Goal: Transaction & Acquisition: Purchase product/service

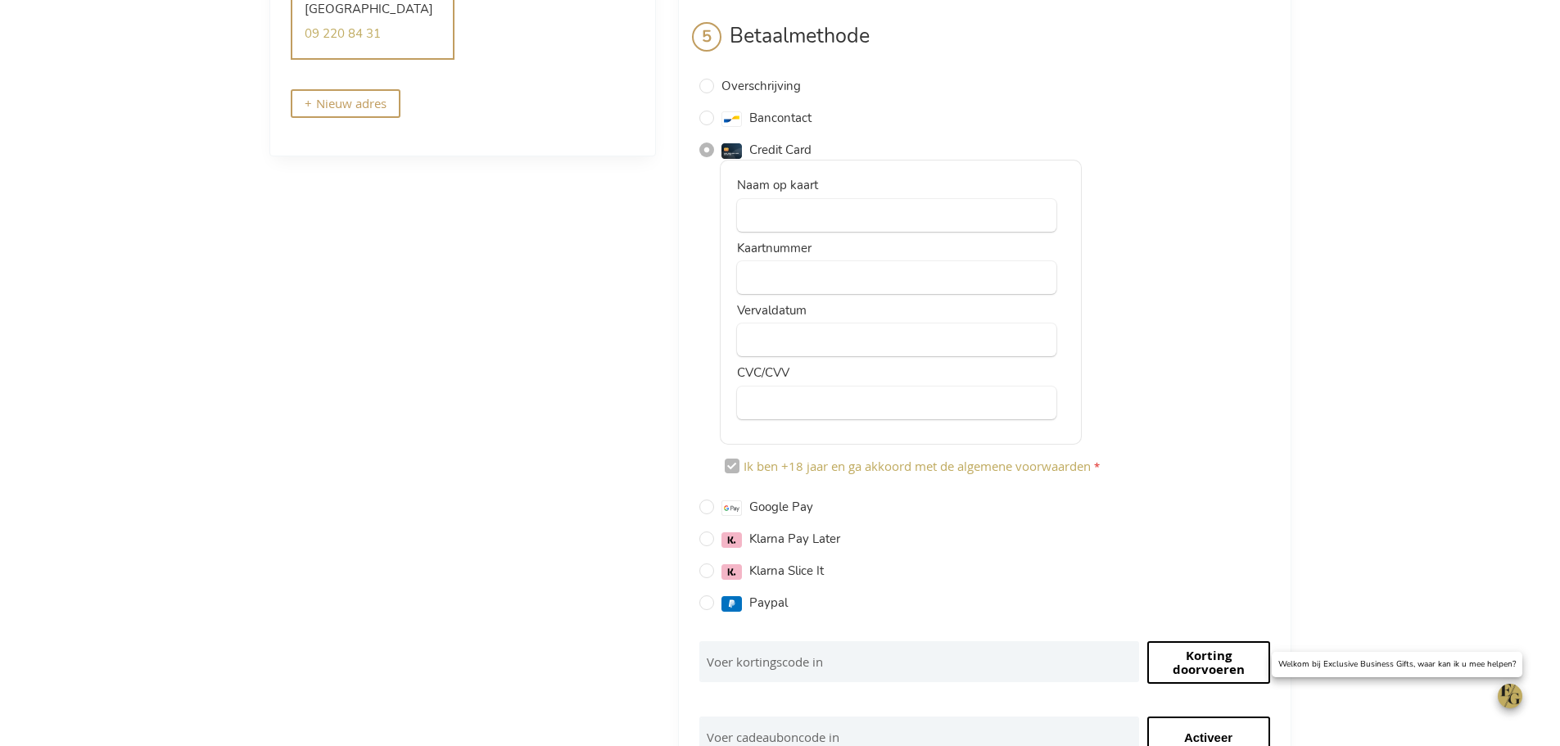
scroll to position [145, 0]
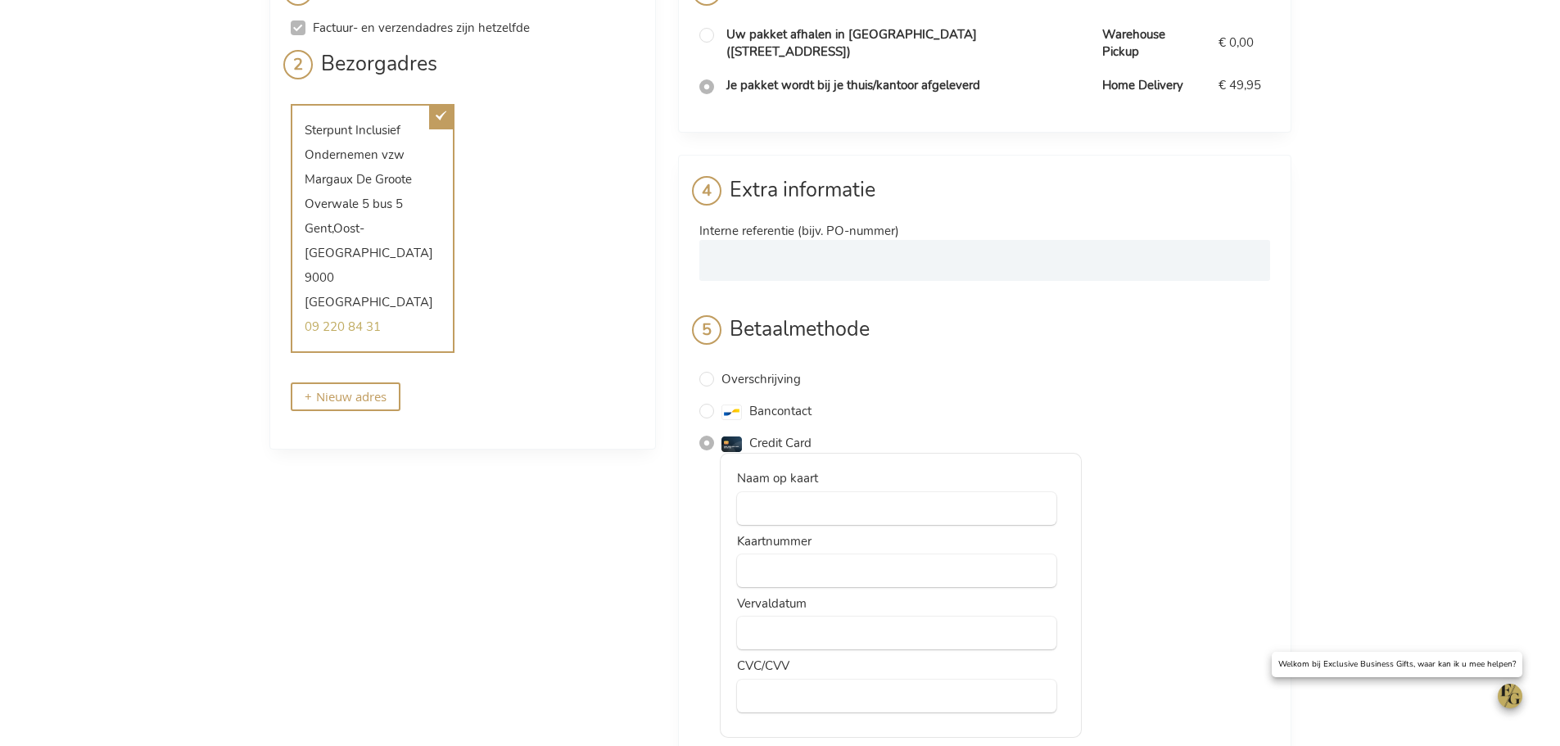
click at [1018, 410] on div "Betaalmethode Overschrijving IBAN: [FINANCIAL_ID] (BIC: [SWIFT_CODE]) Verwijs n…" at bounding box center [985, 616] width 571 height 603
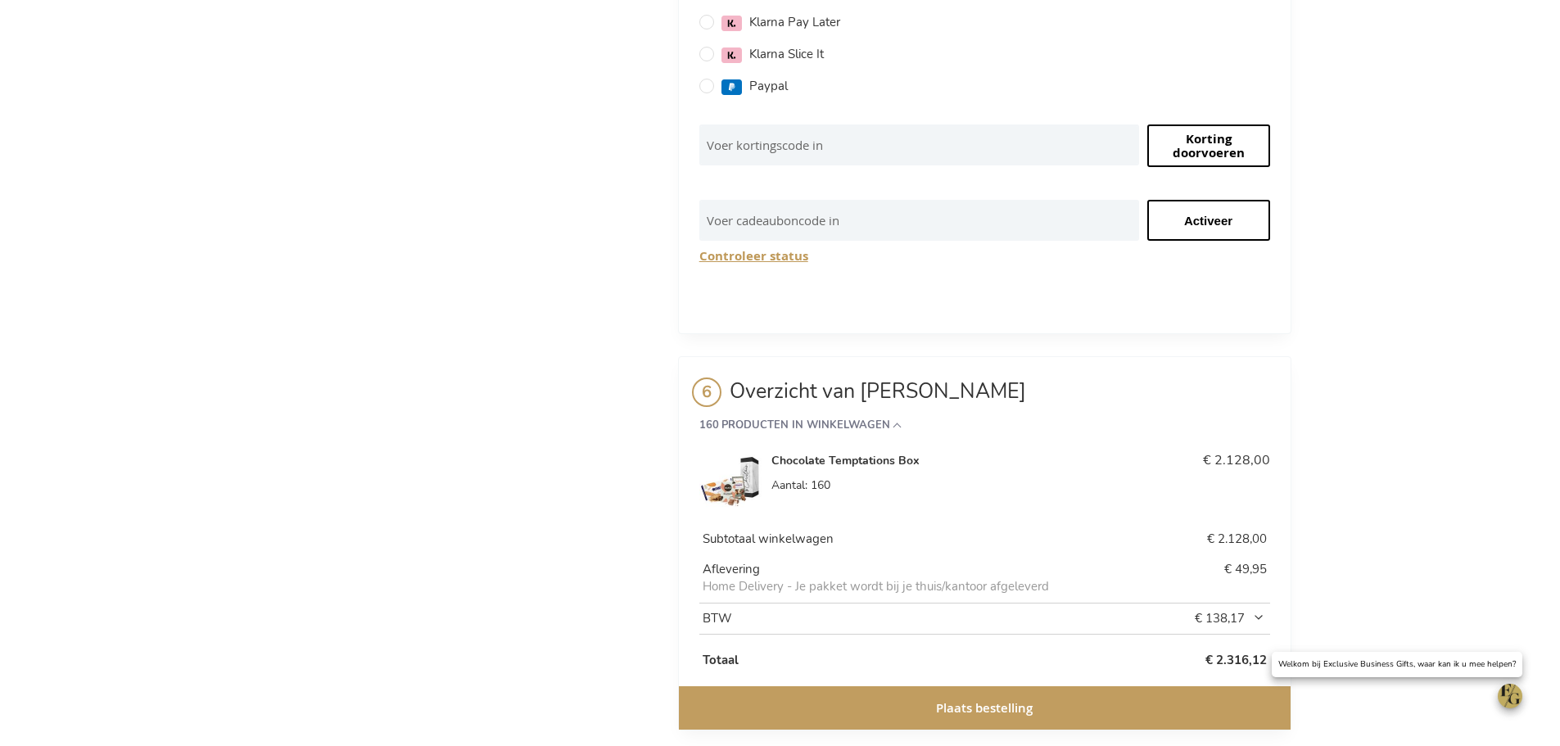
scroll to position [964, 0]
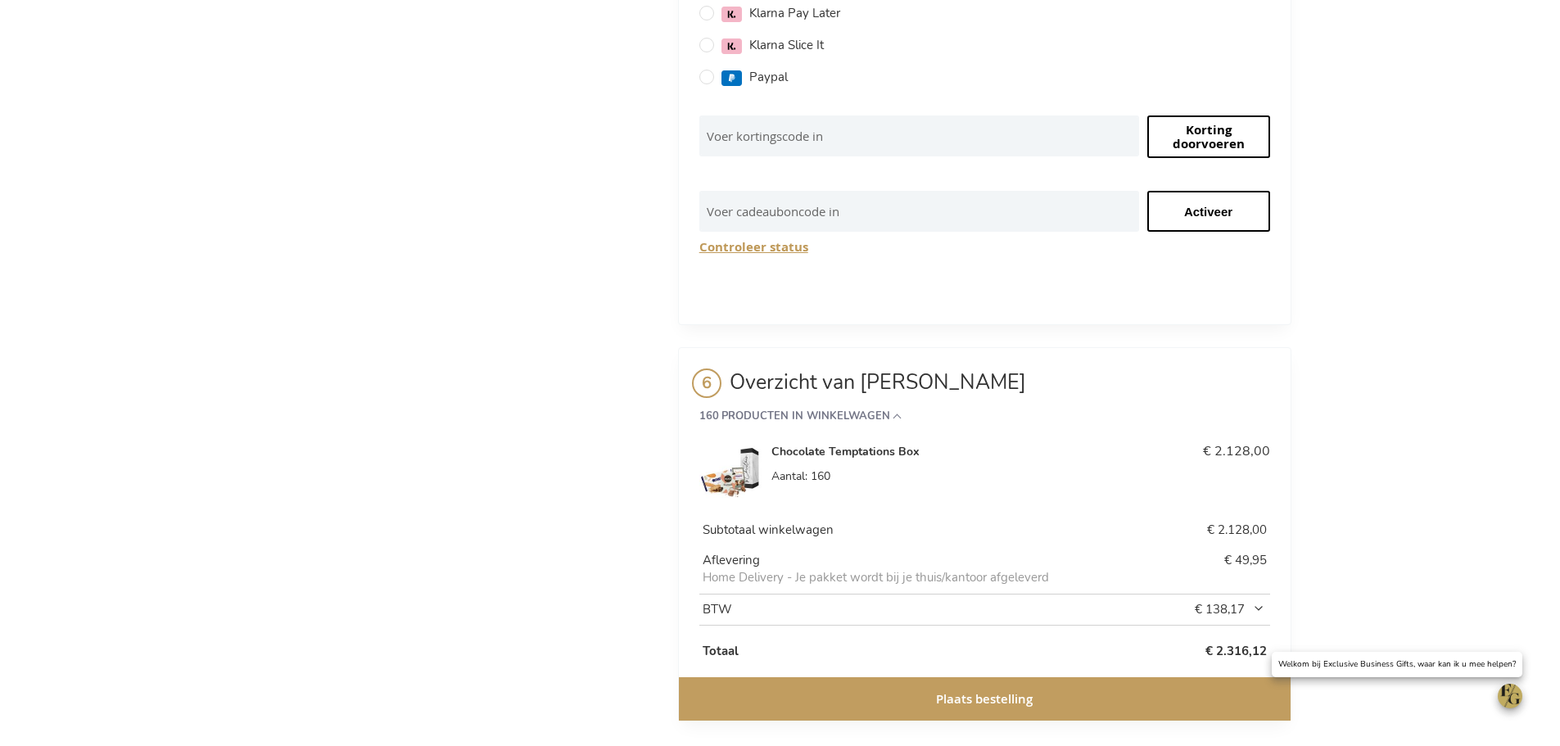
click at [862, 689] on button "Plaats bestelling" at bounding box center [985, 698] width 612 height 43
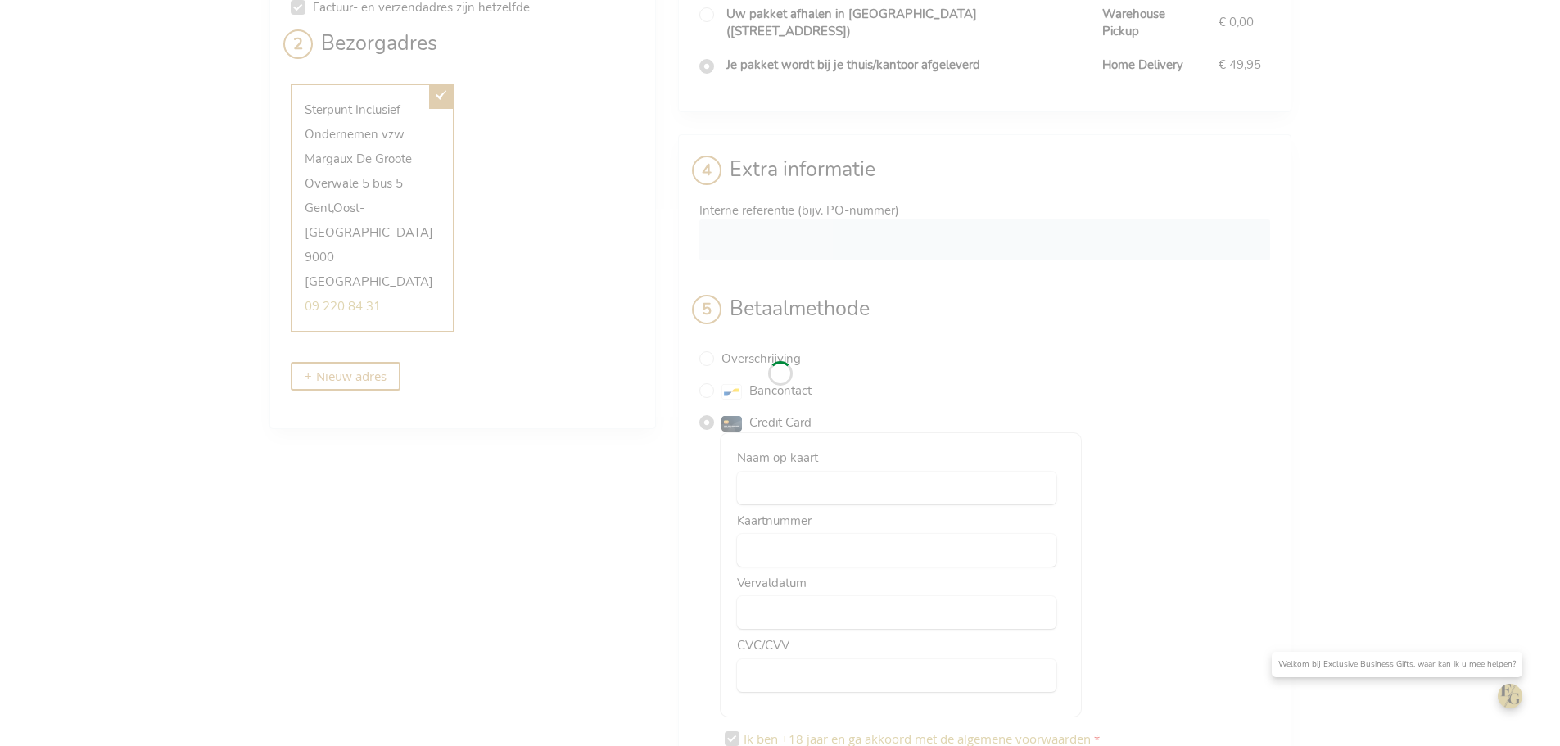
scroll to position [163, 0]
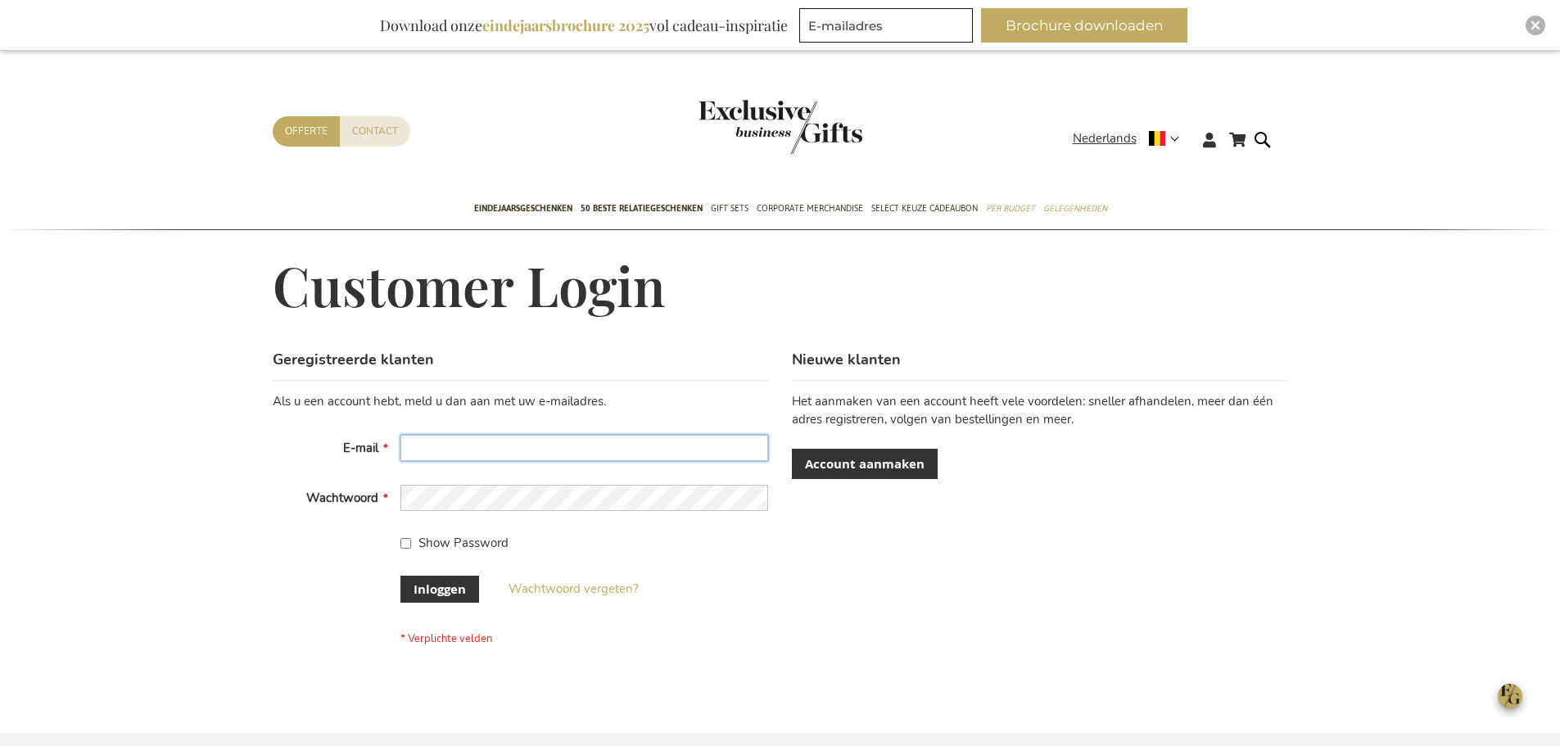
click at [649, 442] on input "E-mail" at bounding box center [585, 448] width 368 height 26
type input "margaux@dewerkplekarchitecten.be"
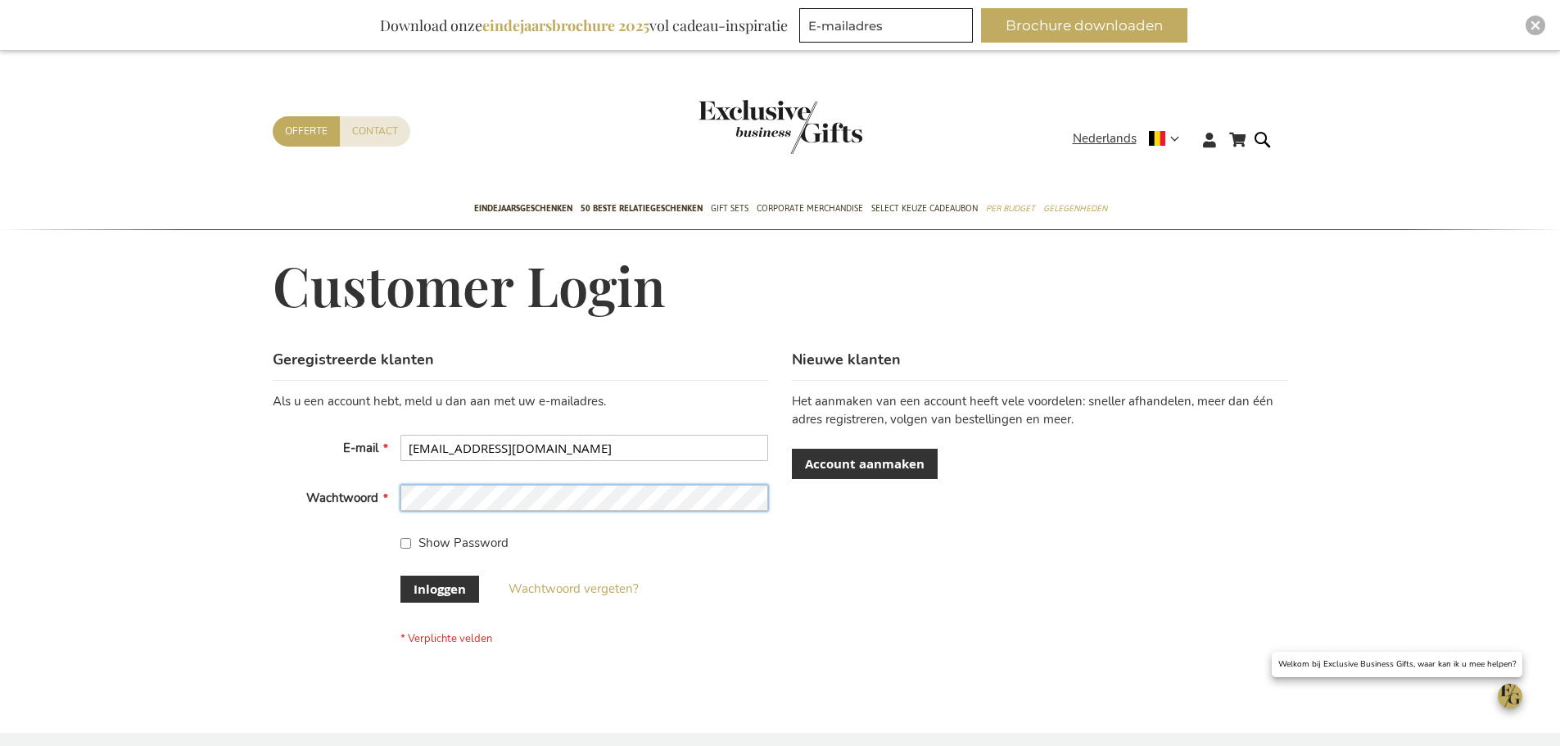
click at [401, 576] on button "Inloggen" at bounding box center [440, 589] width 79 height 27
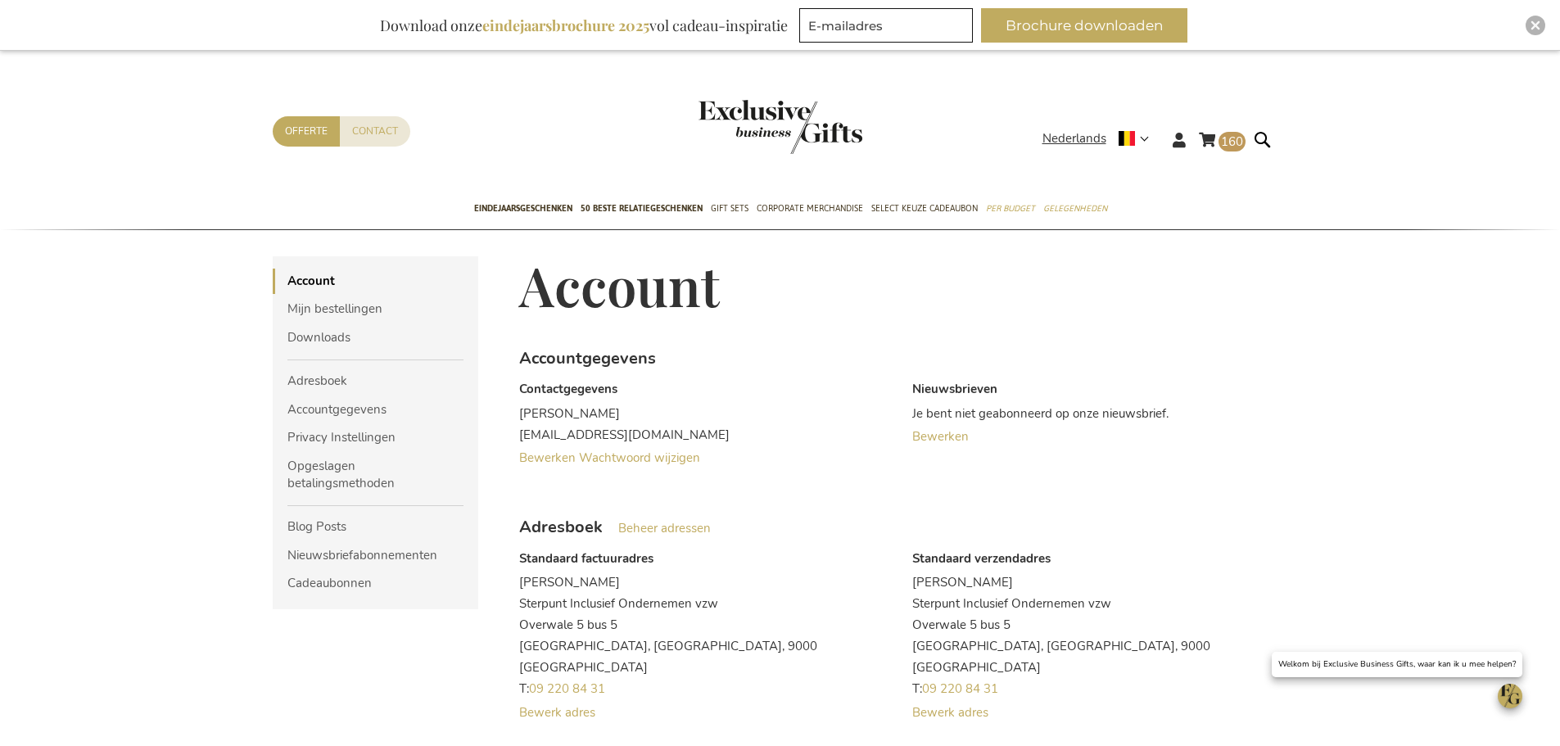
click at [1196, 147] on div "Winkelwagen 160 160 items Winkelwagen 160 Sluiten 160 Producten in winkelwagen …" at bounding box center [781, 152] width 1042 height 73
click at [1218, 139] on link "Winkelwagen 160 160 items" at bounding box center [1222, 142] width 47 height 27
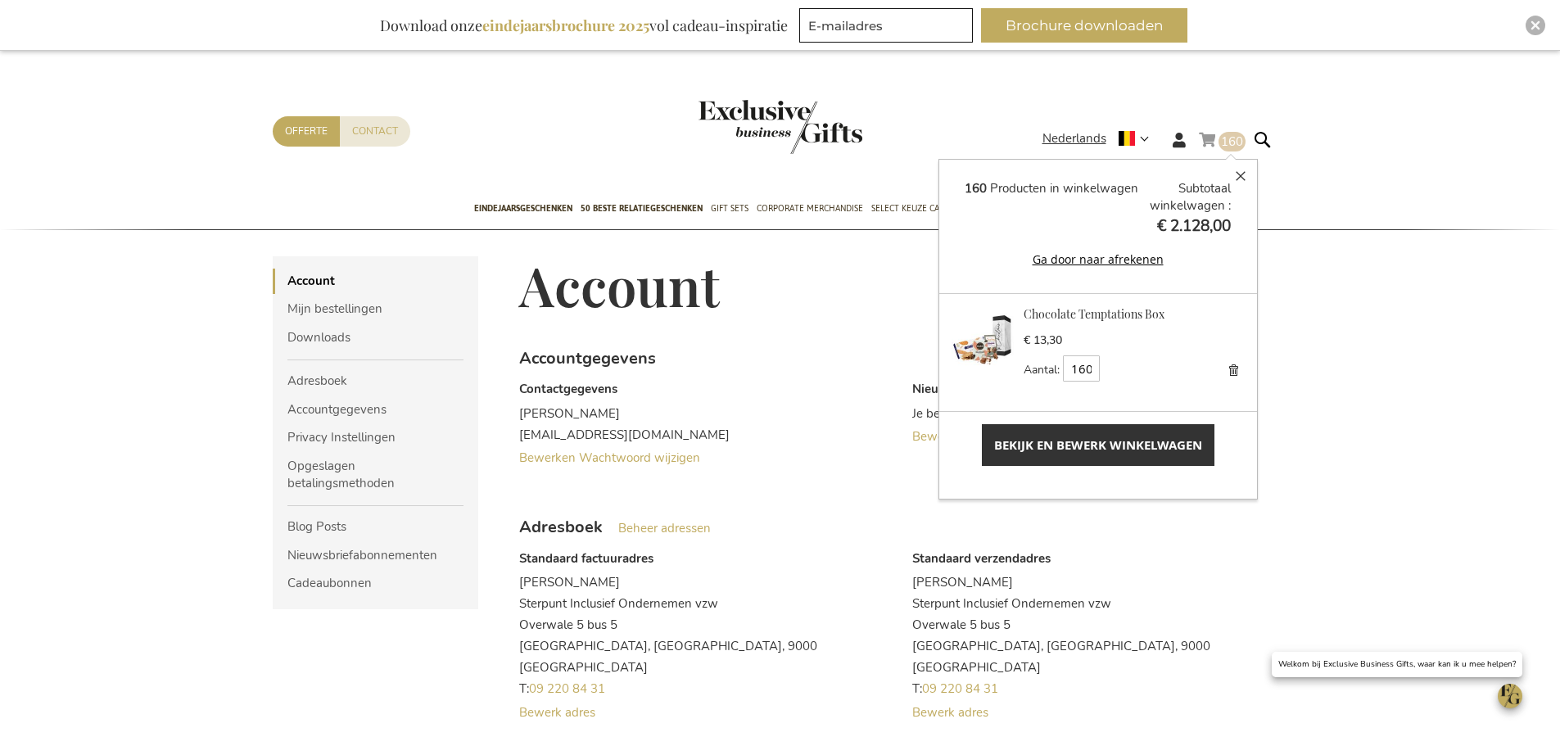
click at [994, 319] on img at bounding box center [984, 338] width 64 height 64
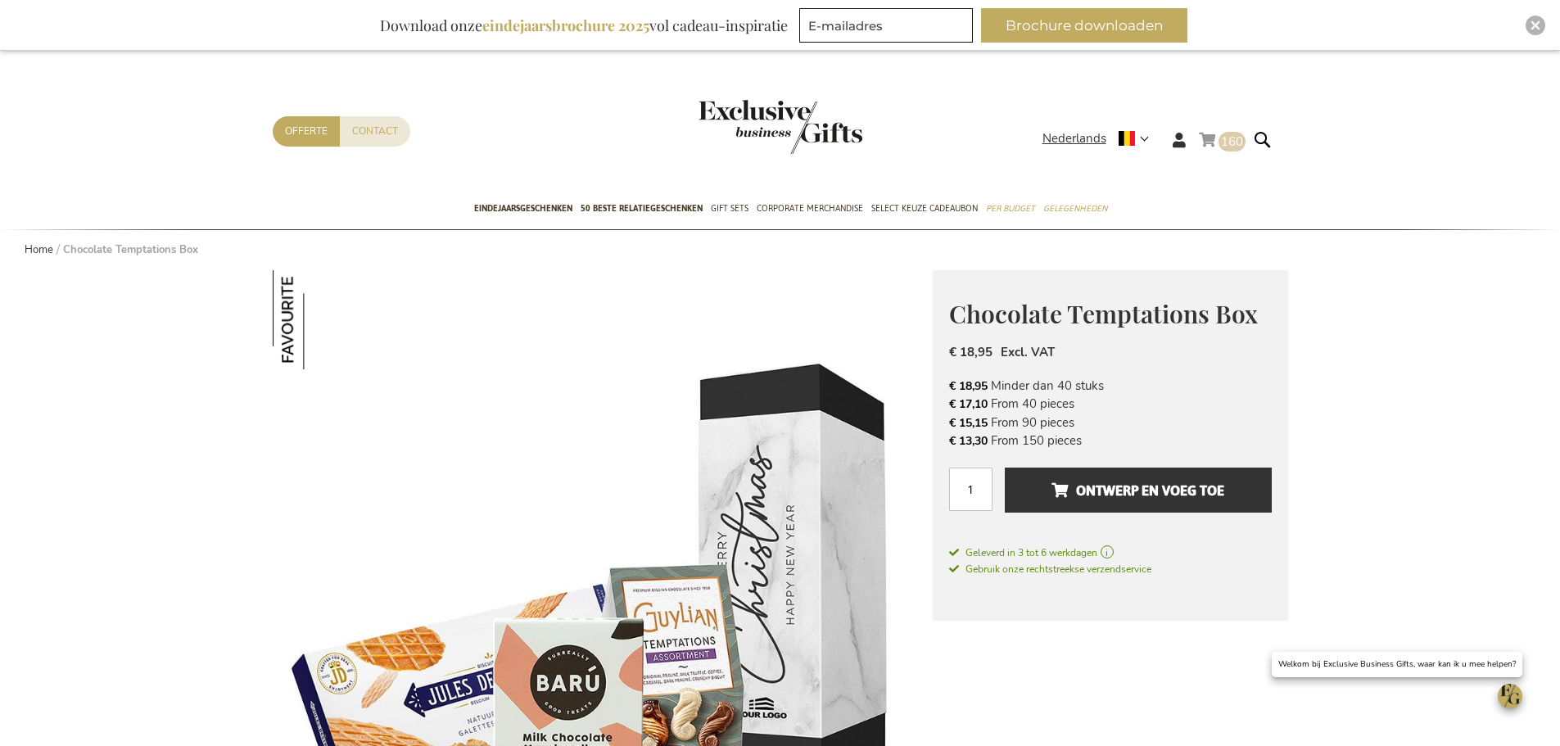
click at [1215, 134] on link "Winkelwagen 160 160 items" at bounding box center [1222, 142] width 47 height 27
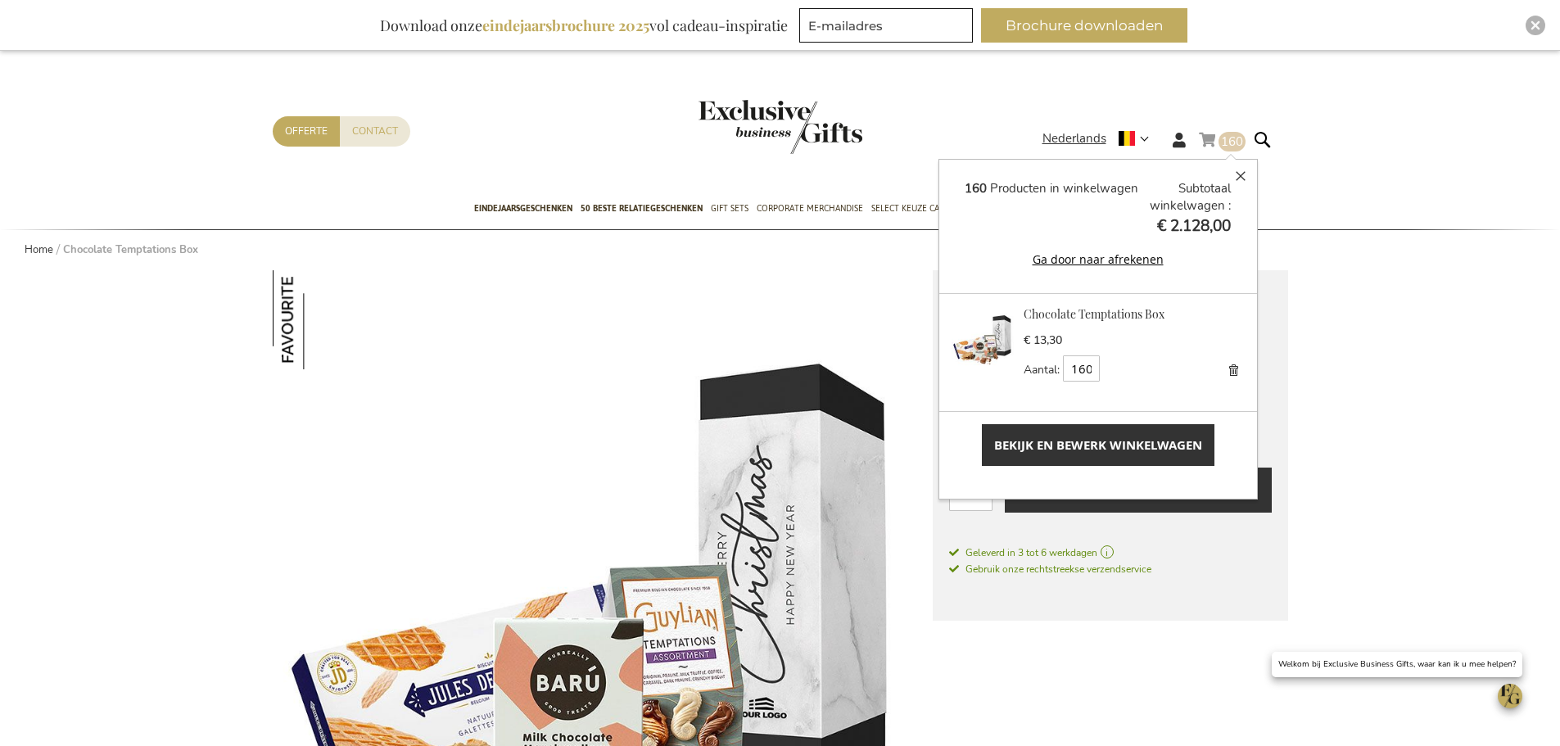
click at [1112, 438] on span "Bekijk en bewerk winkelwagen" at bounding box center [1098, 445] width 208 height 17
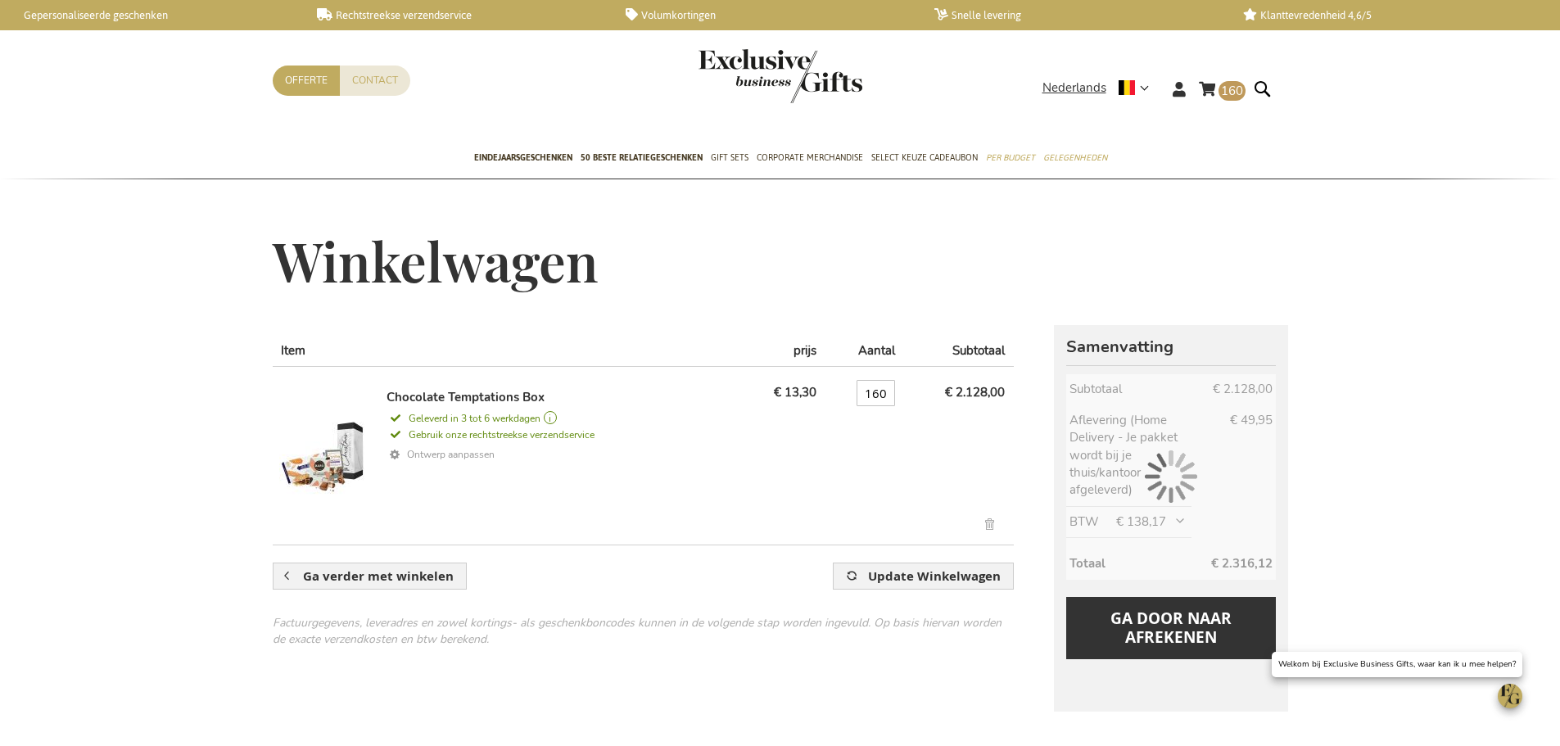
click at [438, 456] on link "Ontwerp aanpassen" at bounding box center [560, 455] width 347 height 24
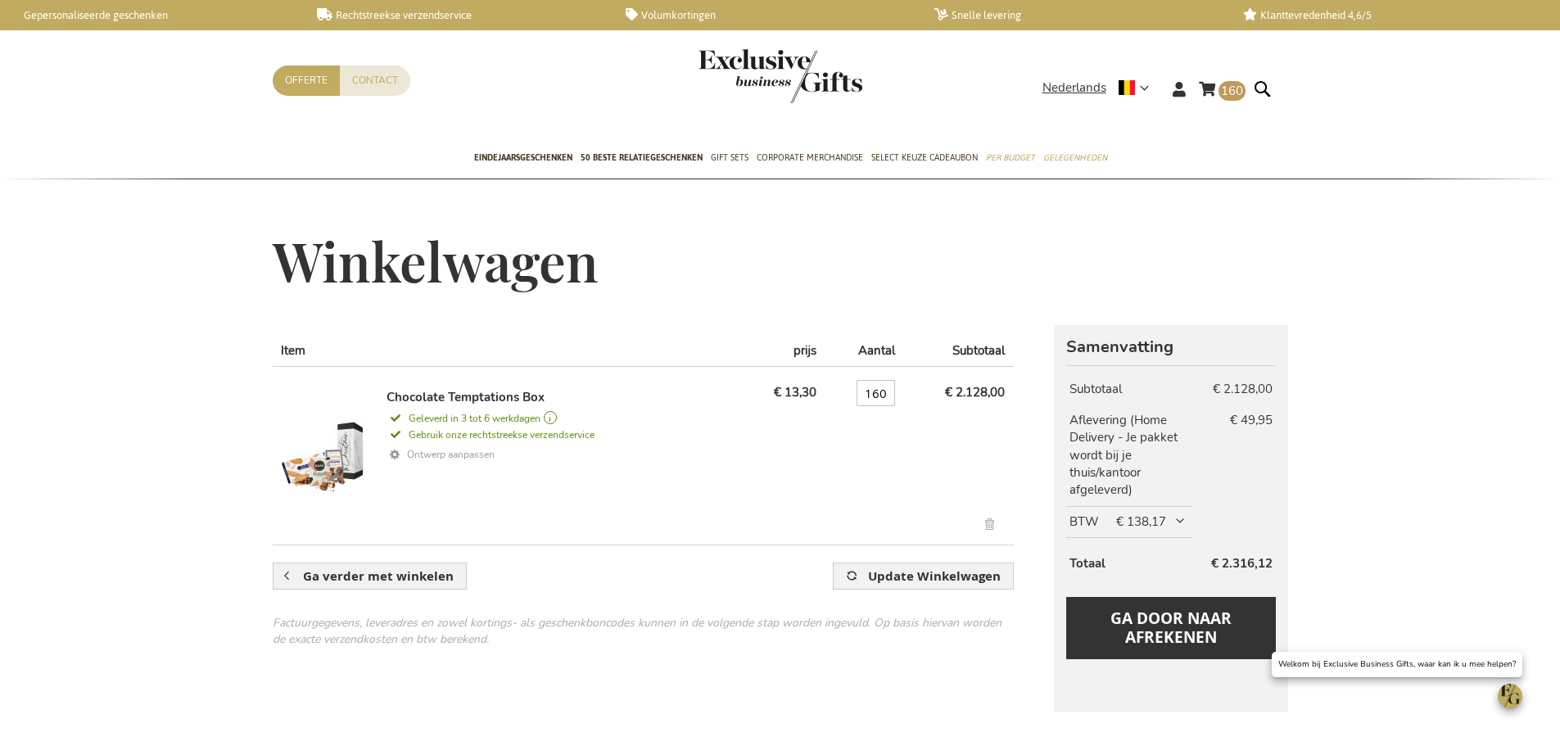
click at [446, 458] on link "Ontwerp aanpassen" at bounding box center [560, 455] width 347 height 24
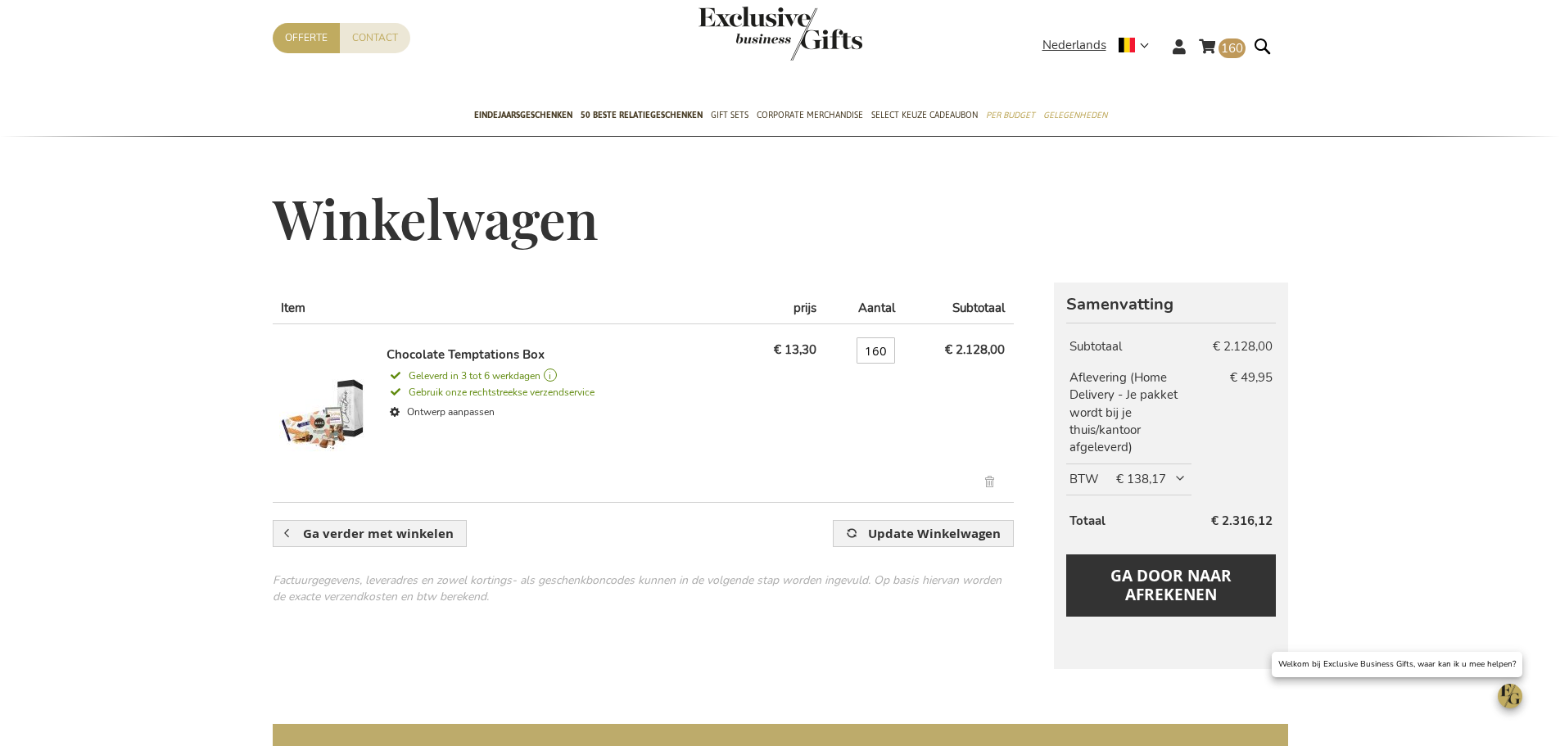
scroll to position [164, 0]
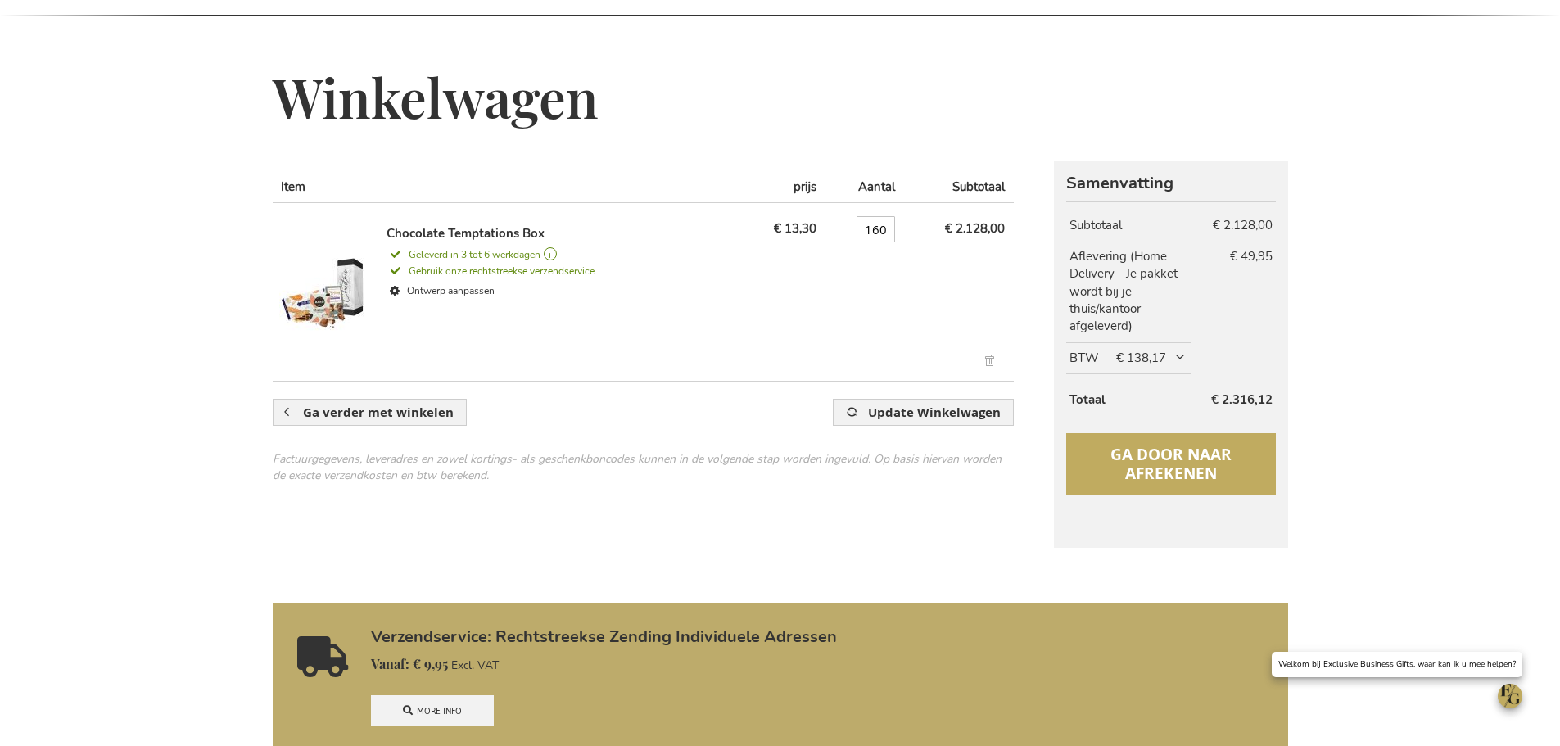
click at [1239, 482] on button "Ga door naar afrekenen" at bounding box center [1171, 464] width 209 height 62
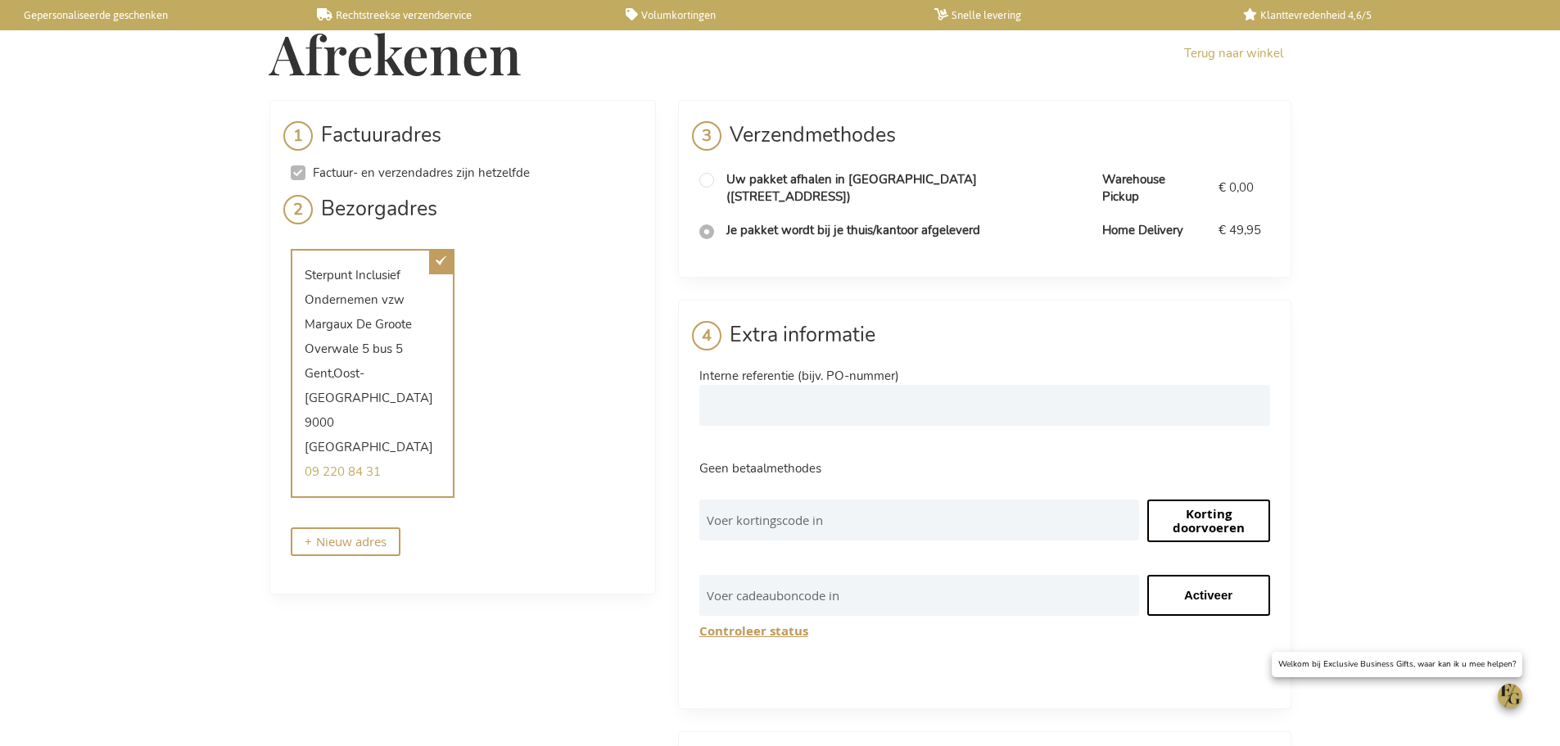
click at [845, 222] on span "Je pakket wordt bij je thuis/kantoor afgeleverd" at bounding box center [854, 230] width 254 height 16
click at [1079, 632] on fieldset "Betaalgegevens Extra informatie Interne referentie (bijv. PO-nummer) Geen betaa…" at bounding box center [985, 496] width 571 height 350
click at [756, 439] on fieldset "Betaalgegevens Extra informatie Interne referentie (bijv. PO-nummer) Geen betaa…" at bounding box center [985, 496] width 571 height 350
click at [756, 460] on div "Geen betaalmethodes" at bounding box center [985, 468] width 571 height 17
click at [755, 419] on fieldset "Betaalgegevens Extra informatie Interne referentie (bijv. PO-nummer) Geen betaa…" at bounding box center [985, 496] width 571 height 350
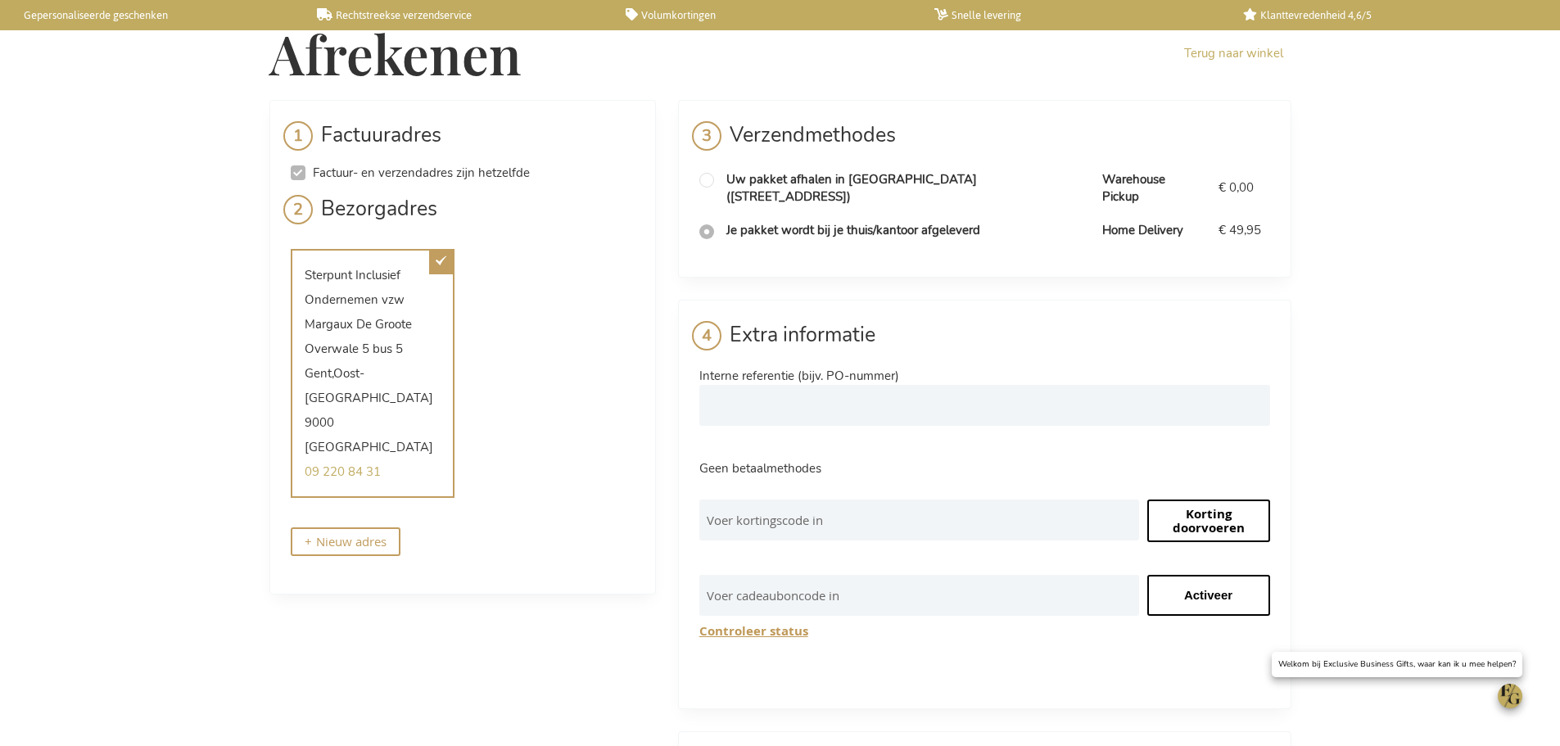
click at [378, 183] on div "Factuur- en verzendadres zijn hetzelfde Factuuradres Margaux De Groote, Overwal…" at bounding box center [463, 200] width 344 height 74
click at [379, 171] on span "Factuur- en verzendadres zijn hetzelfde" at bounding box center [421, 173] width 217 height 16
click at [306, 171] on input "Factuur- en verzendadres zijn hetzelfde" at bounding box center [298, 172] width 15 height 15
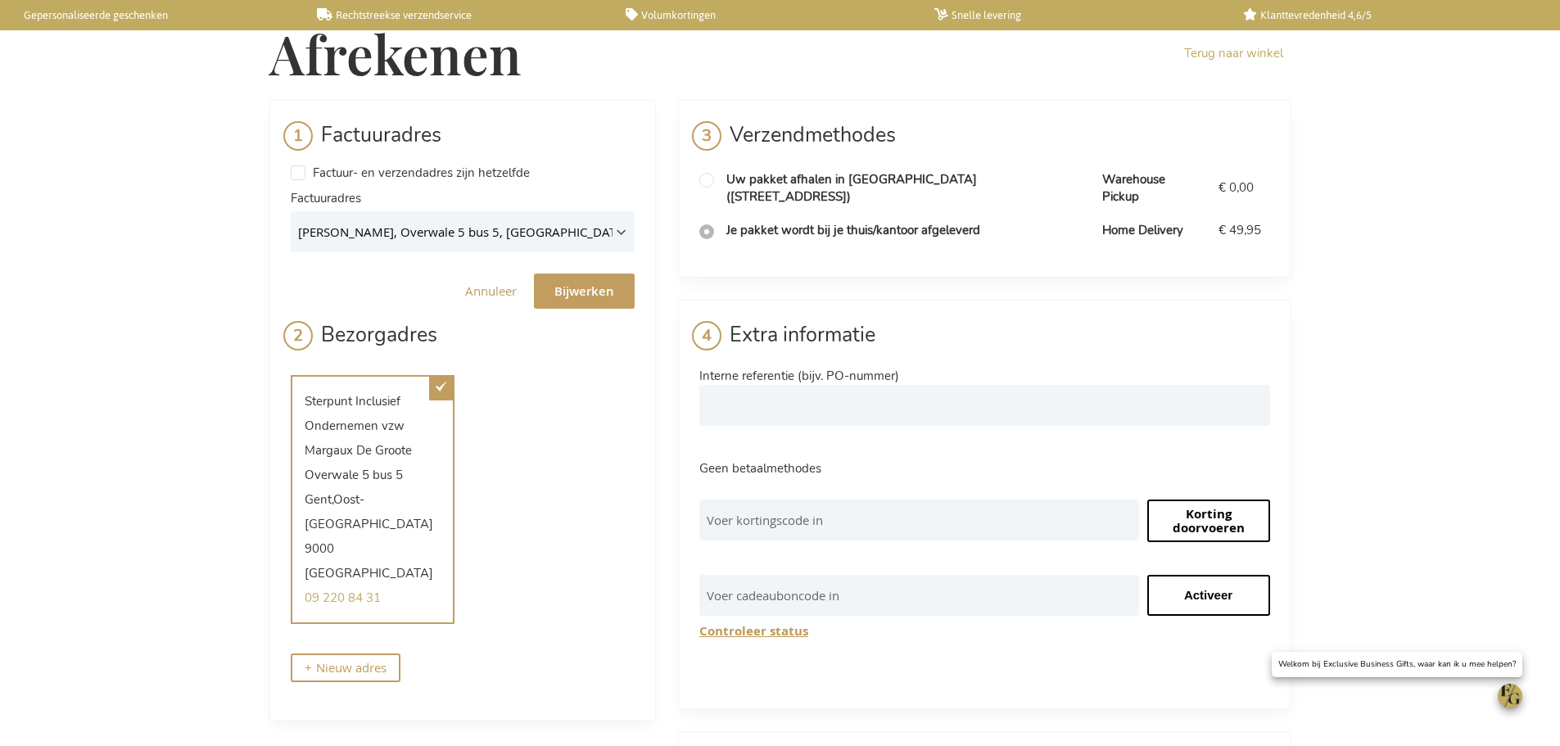
click at [379, 171] on span "Factuur- en verzendadres zijn hetzelfde" at bounding box center [421, 173] width 217 height 16
click at [306, 171] on input "Factuur- en verzendadres zijn hetzelfde" at bounding box center [298, 172] width 15 height 15
checkbox input "true"
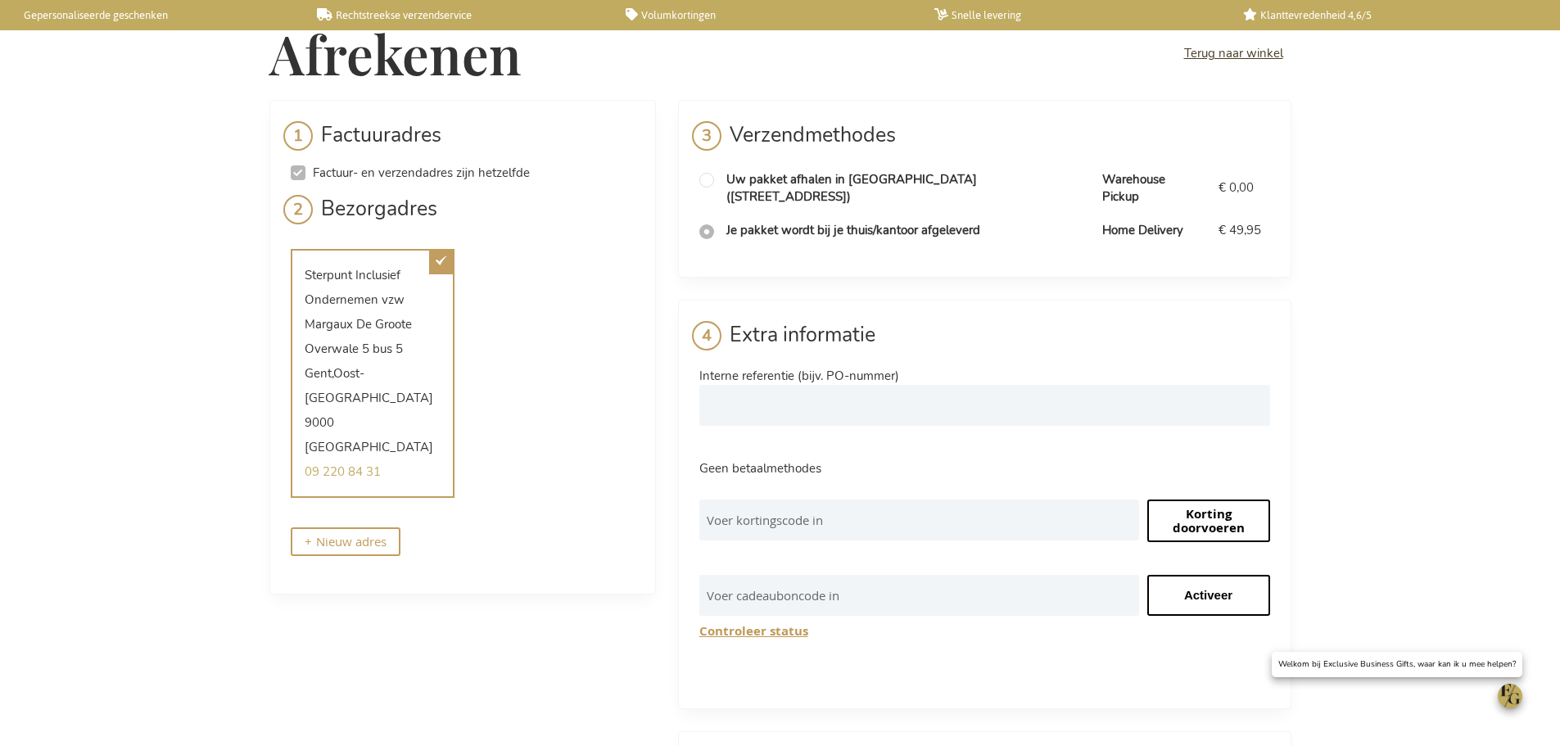
click at [1219, 51] on link "Terug naar winkel" at bounding box center [1233, 53] width 99 height 17
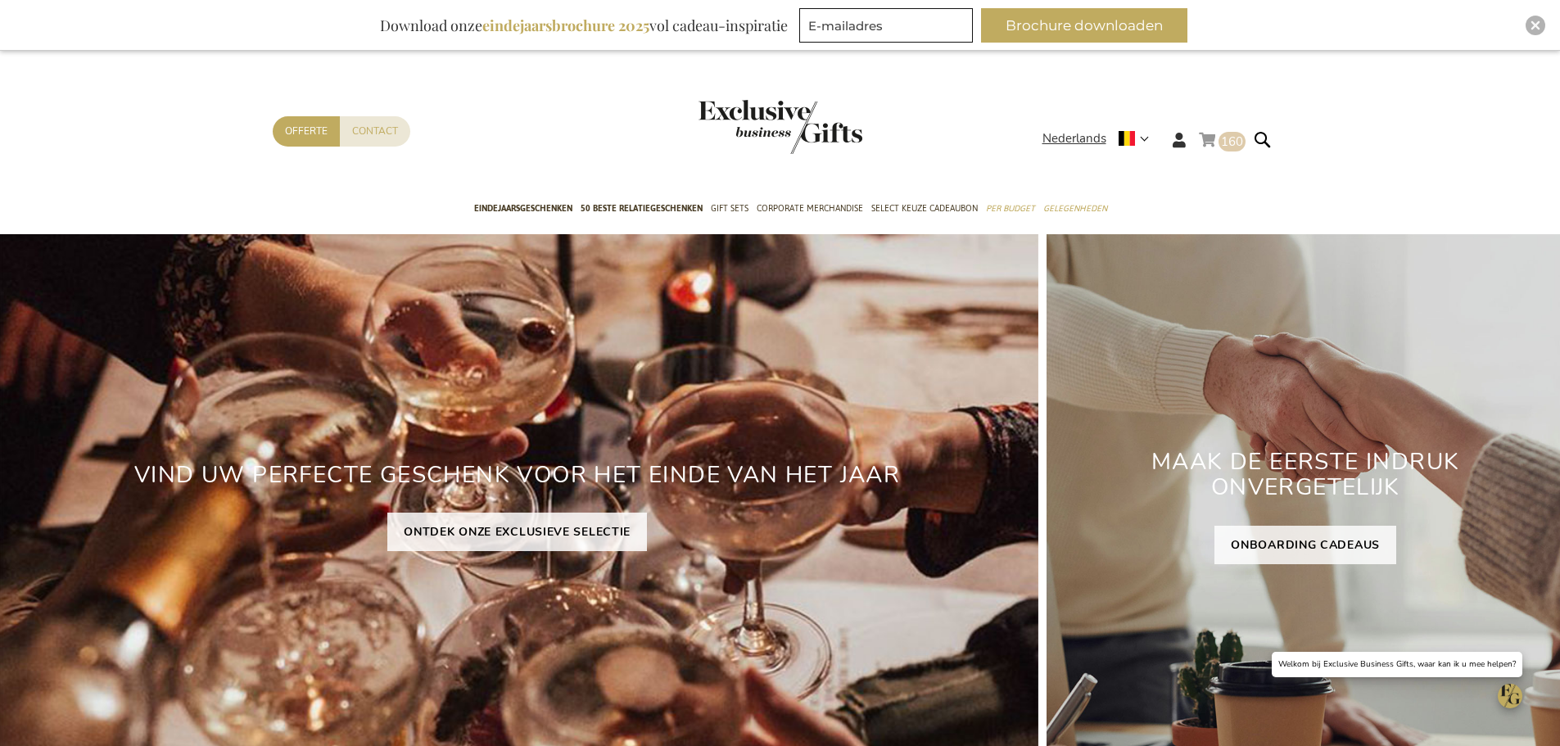
click at [1226, 150] on span "160 160 items" at bounding box center [1232, 142] width 27 height 20
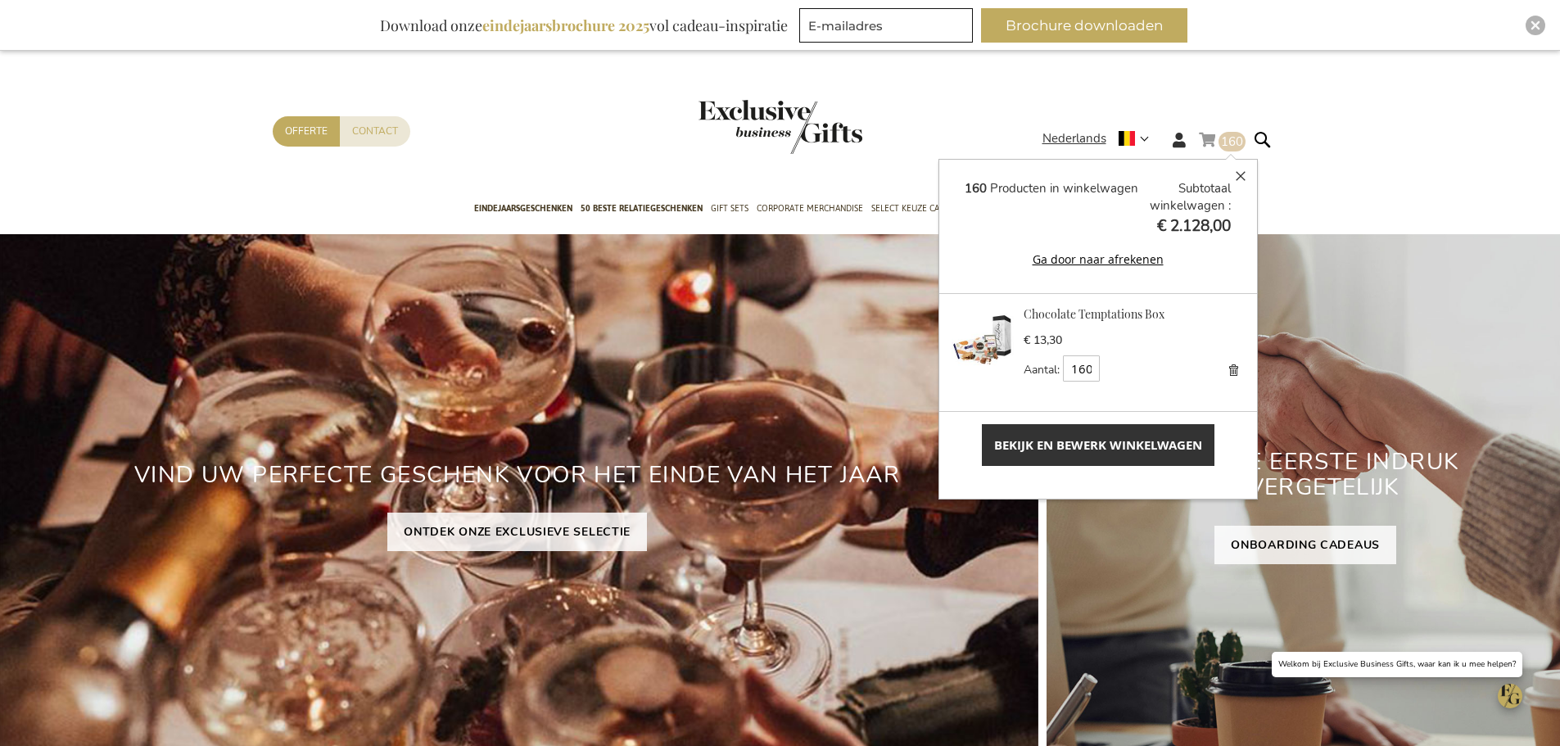
click at [1124, 450] on span "Bekijk en bewerk winkelwagen" at bounding box center [1098, 445] width 208 height 17
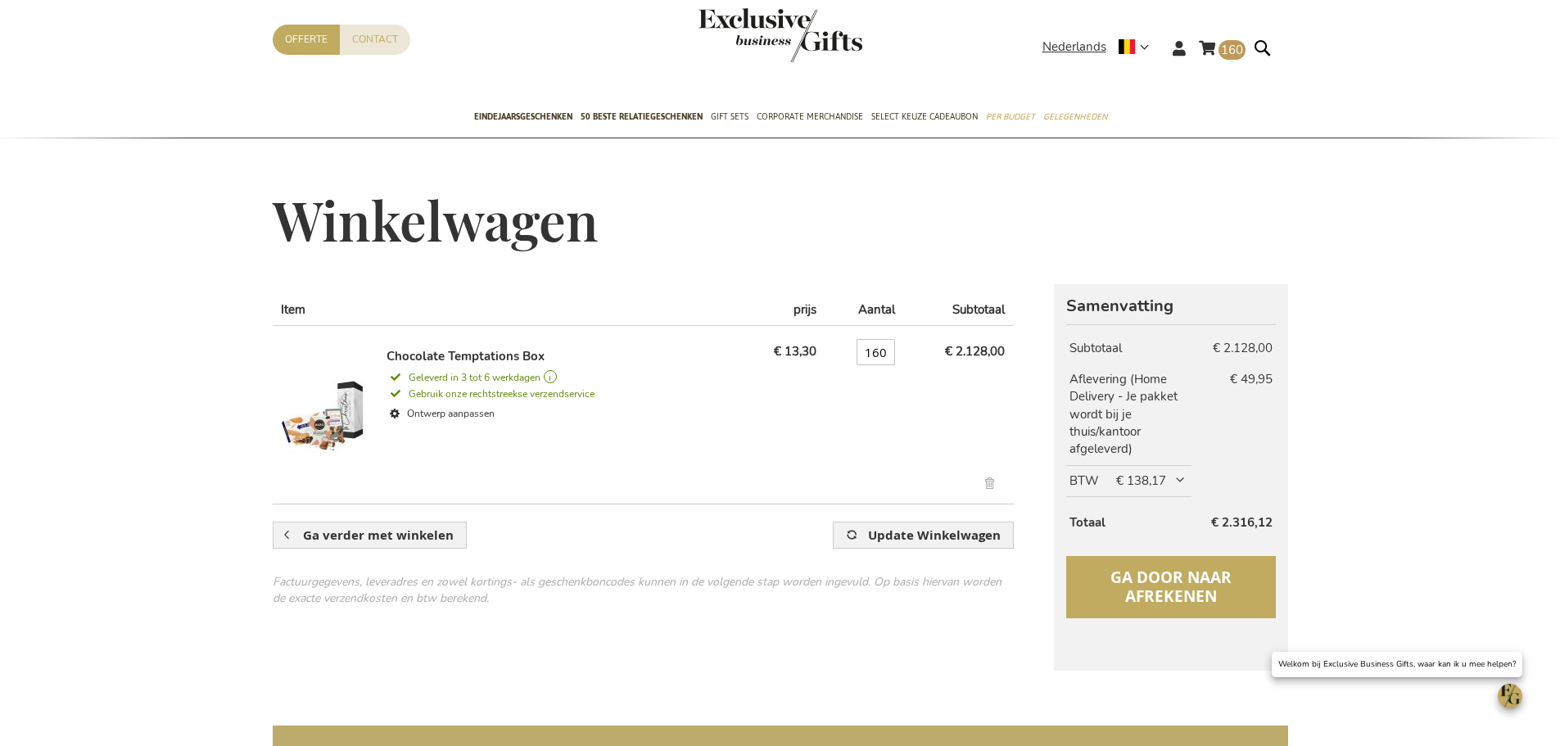
scroll to position [82, 0]
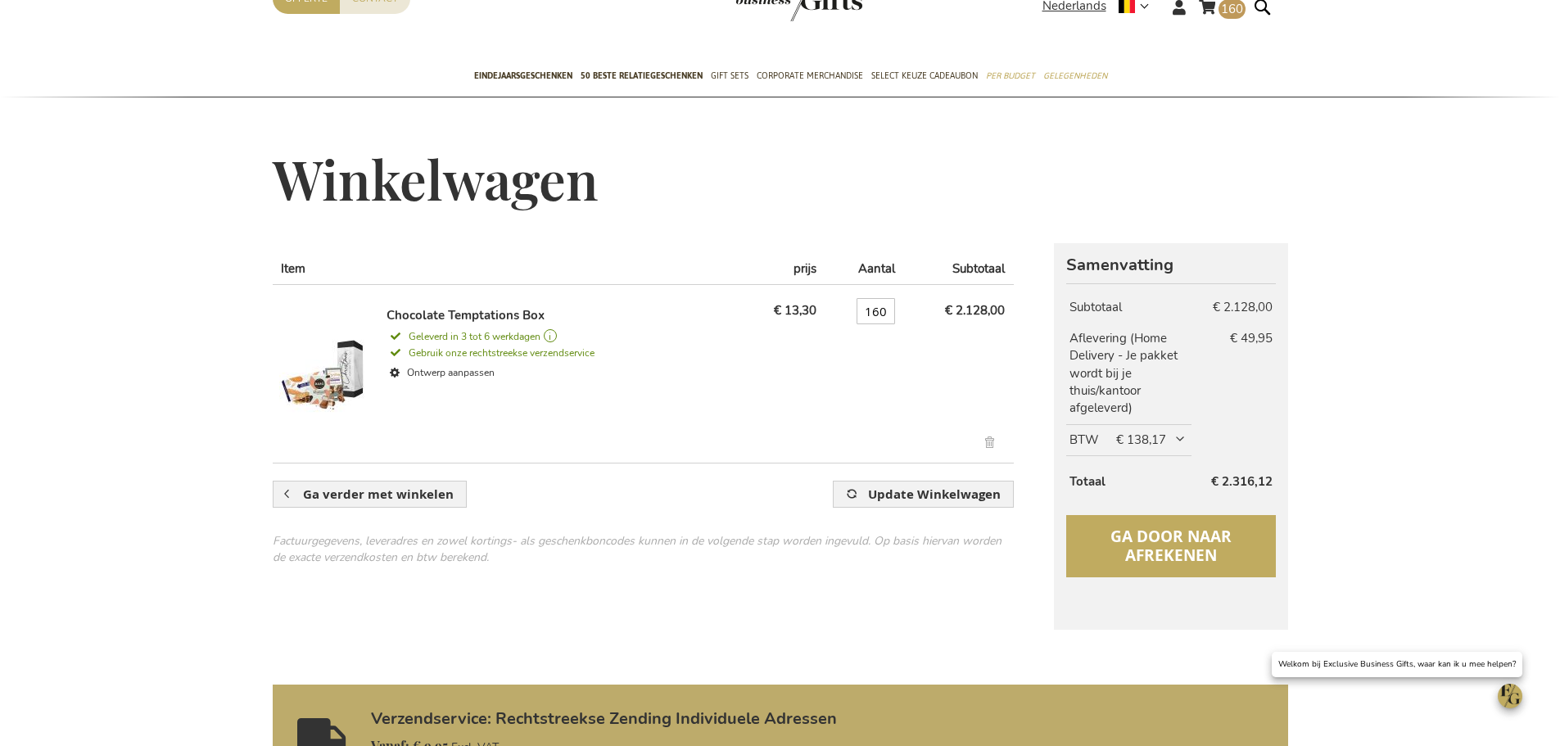
click at [1185, 558] on span "Ga door naar afrekenen" at bounding box center [1171, 546] width 121 height 40
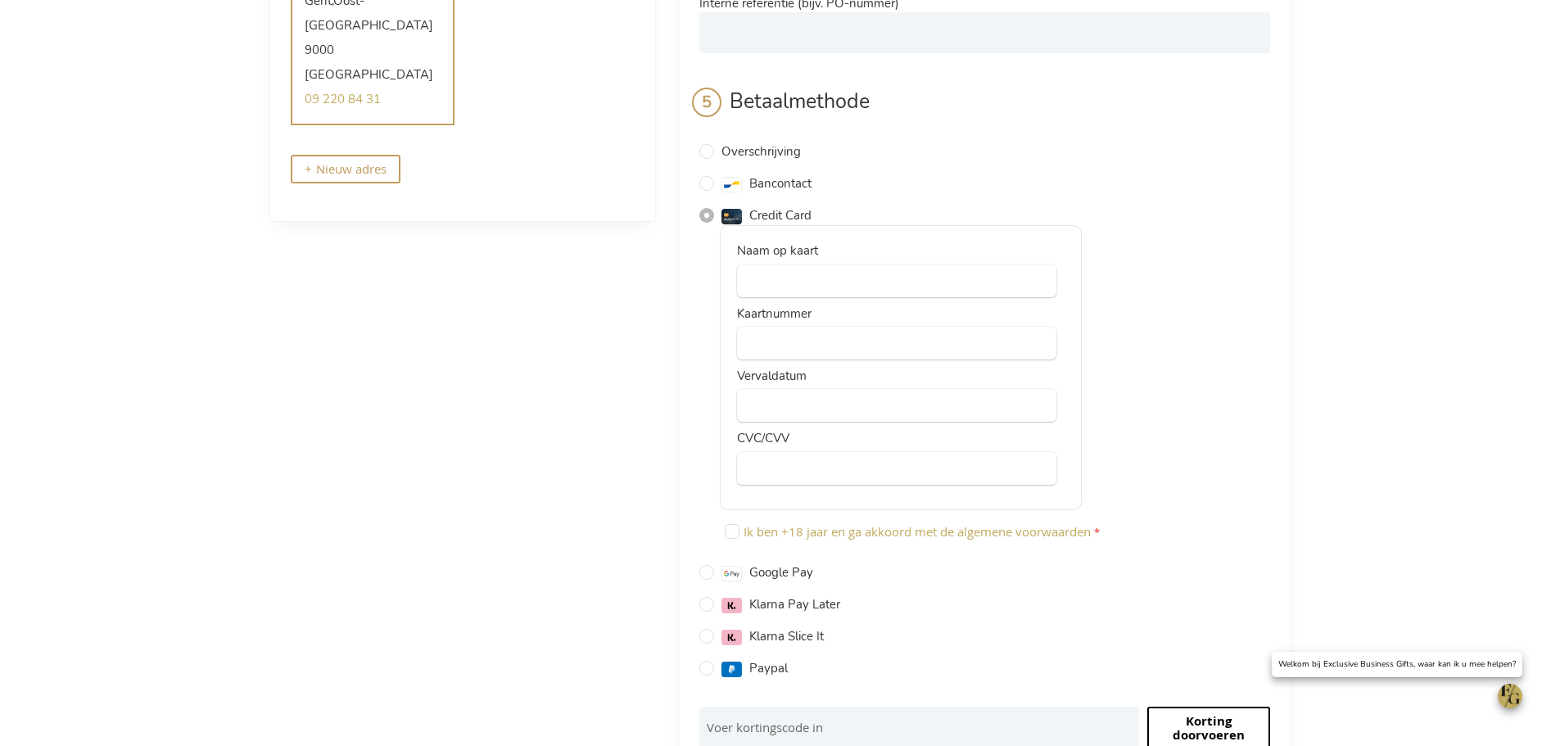
scroll to position [410, 0]
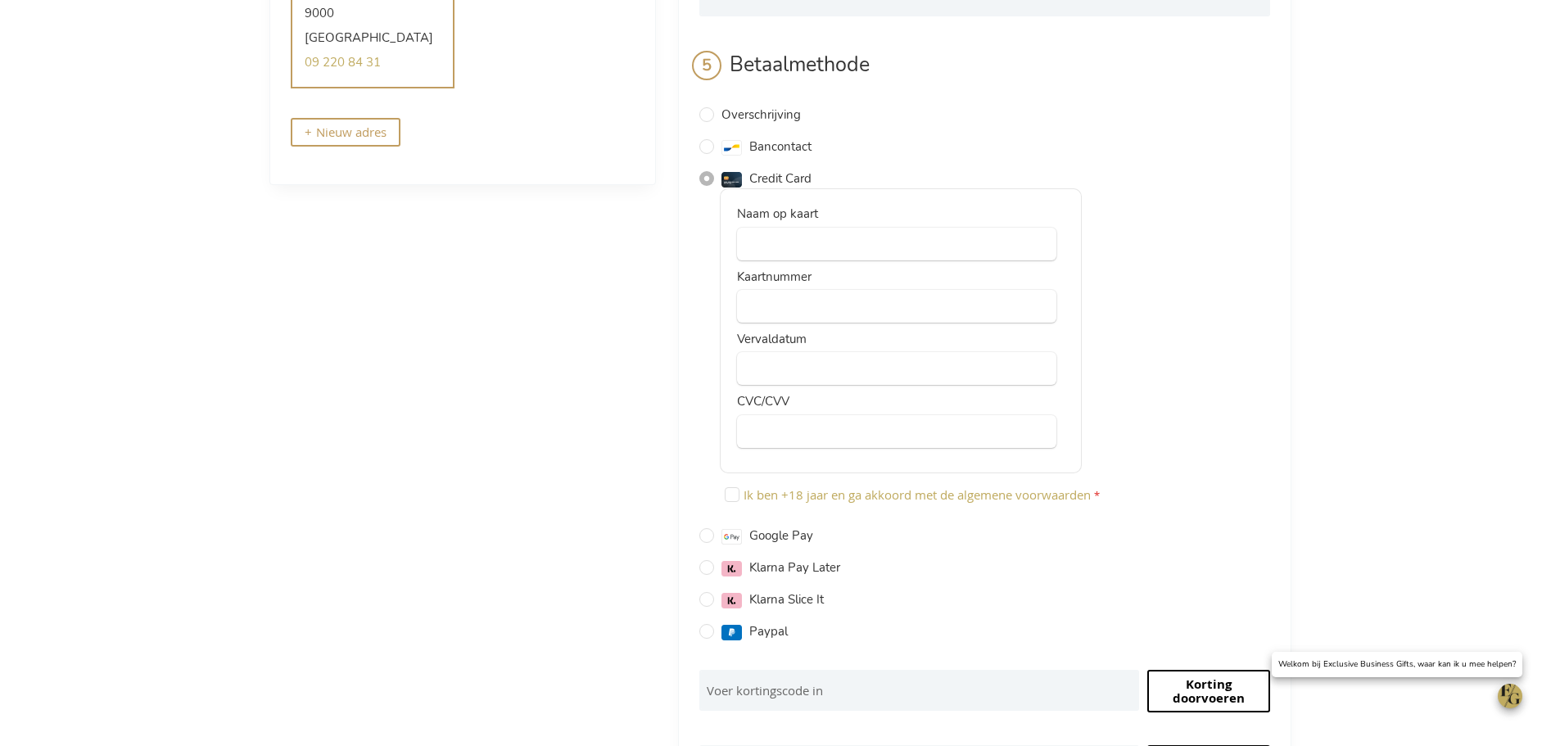
click at [799, 205] on div "Naam op kaart Kaartnummer Vervaldatum CVC/CVV" at bounding box center [901, 330] width 362 height 285
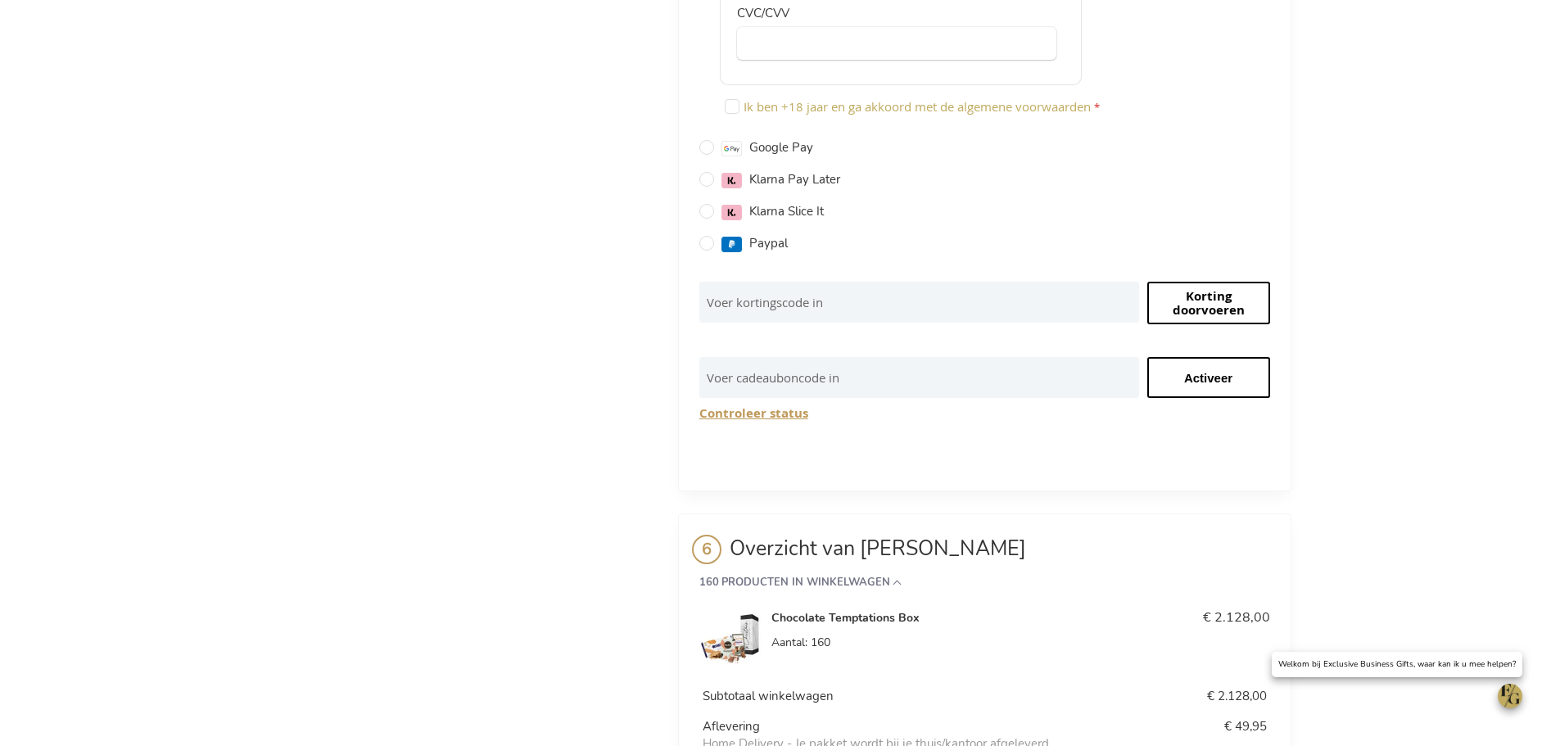
scroll to position [800, 0]
click at [732, 91] on div "Ik ben +18 jaar en ga akkoord met de algemene voorwaarden" at bounding box center [995, 107] width 550 height 32
click at [733, 97] on input "Ik ben +18 jaar en ga akkoord met de algemene voorwaarden" at bounding box center [732, 104] width 15 height 15
checkbox input "true"
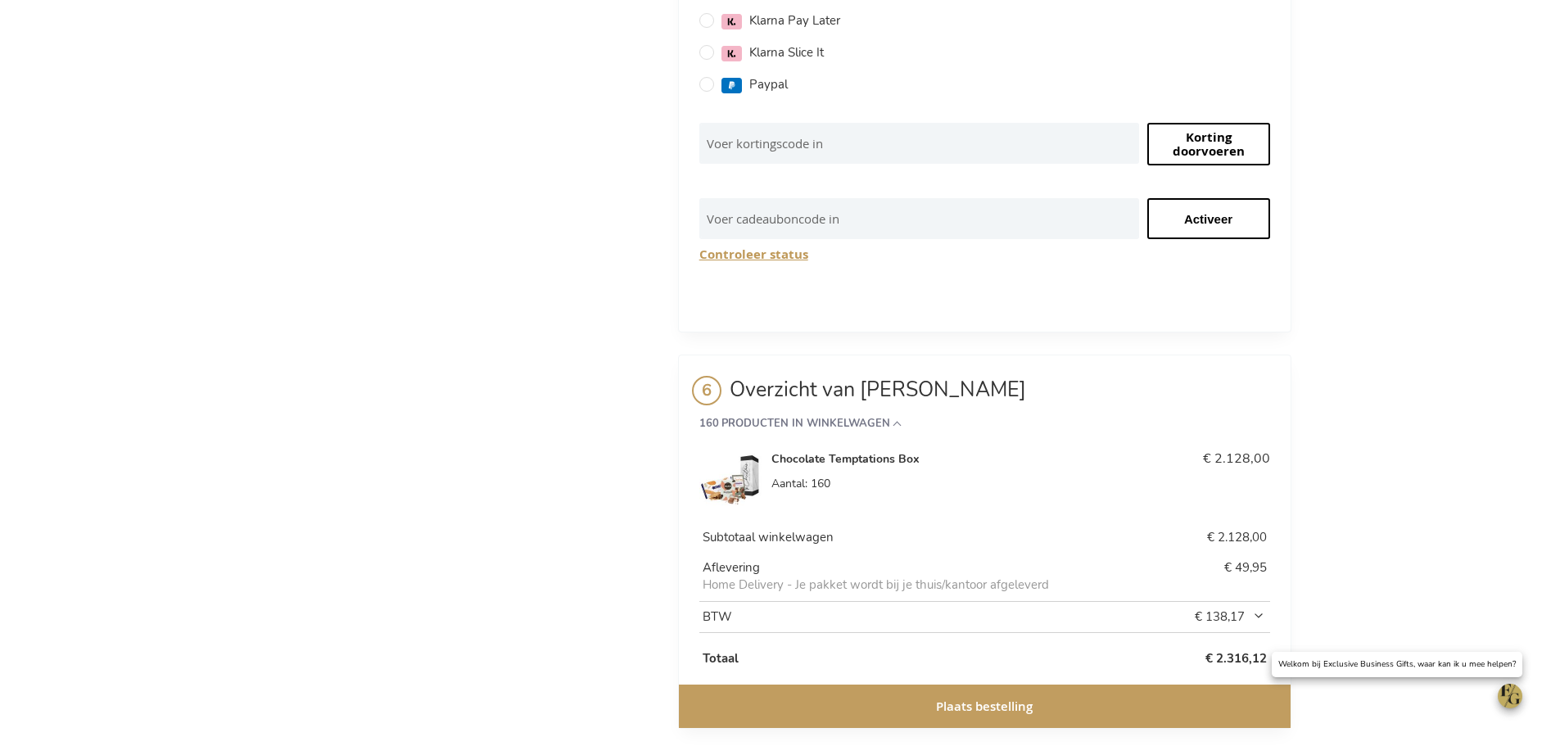
scroll to position [964, 0]
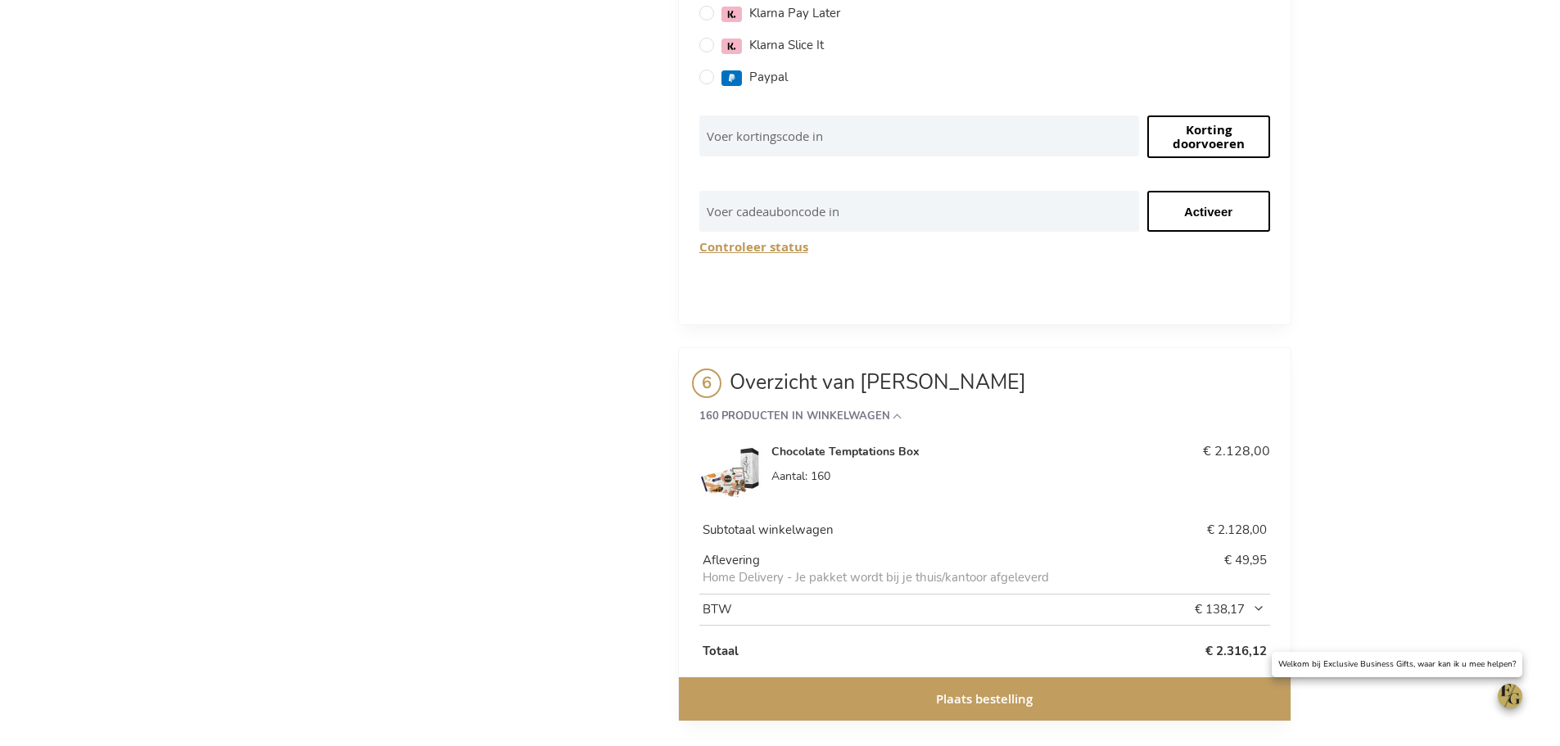
click at [871, 689] on button "Plaats bestelling" at bounding box center [985, 698] width 612 height 43
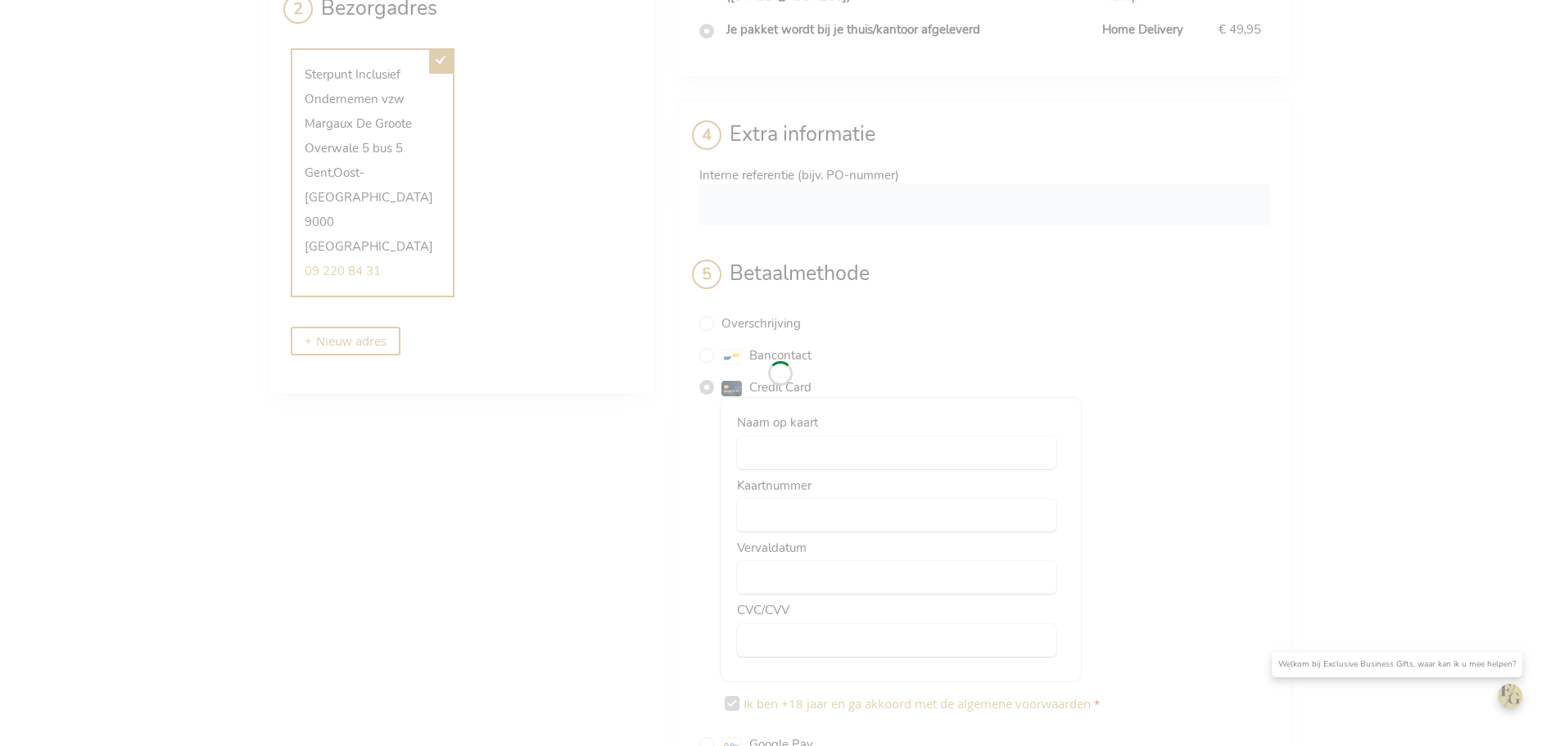
scroll to position [163, 0]
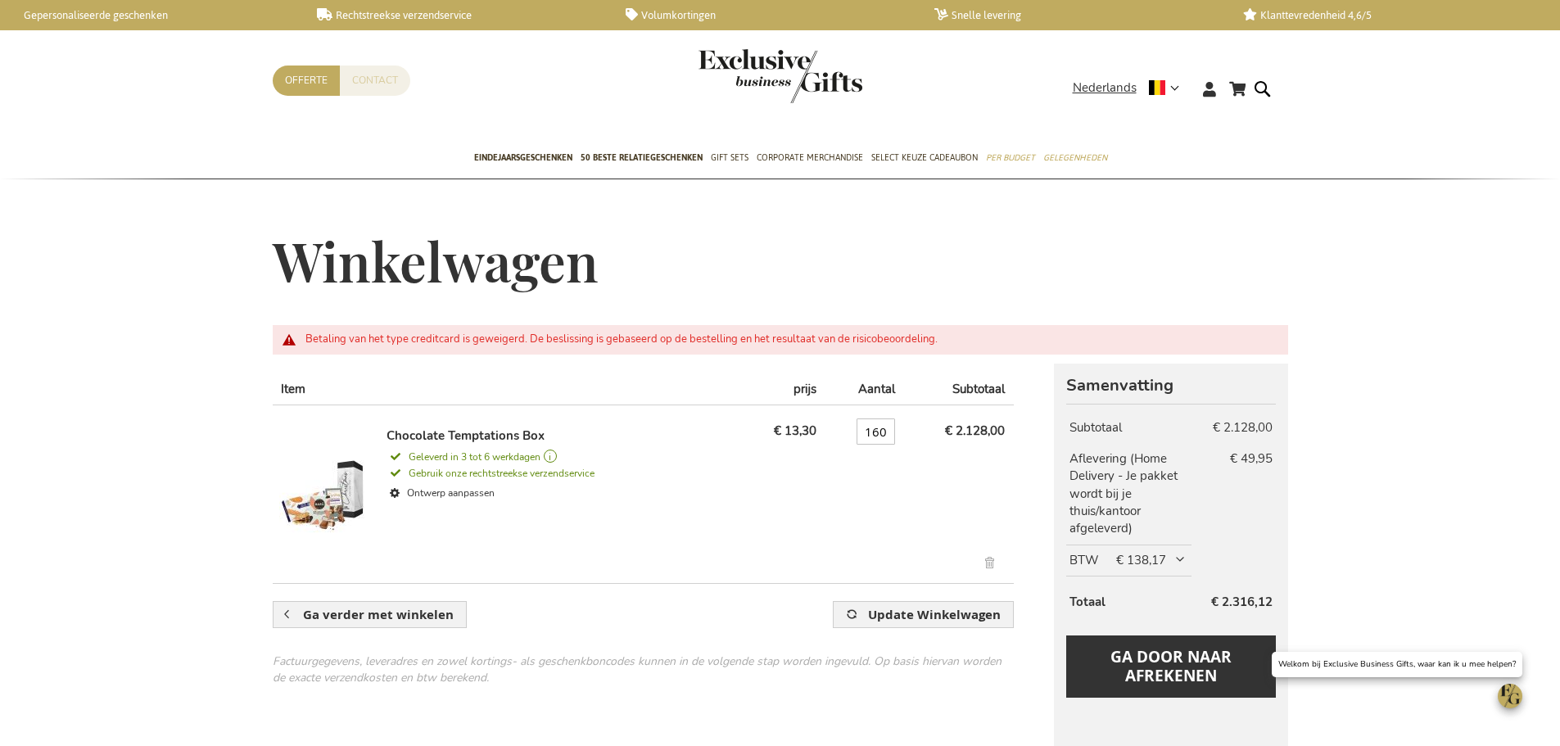
click at [378, 82] on link "Contact" at bounding box center [375, 81] width 70 height 30
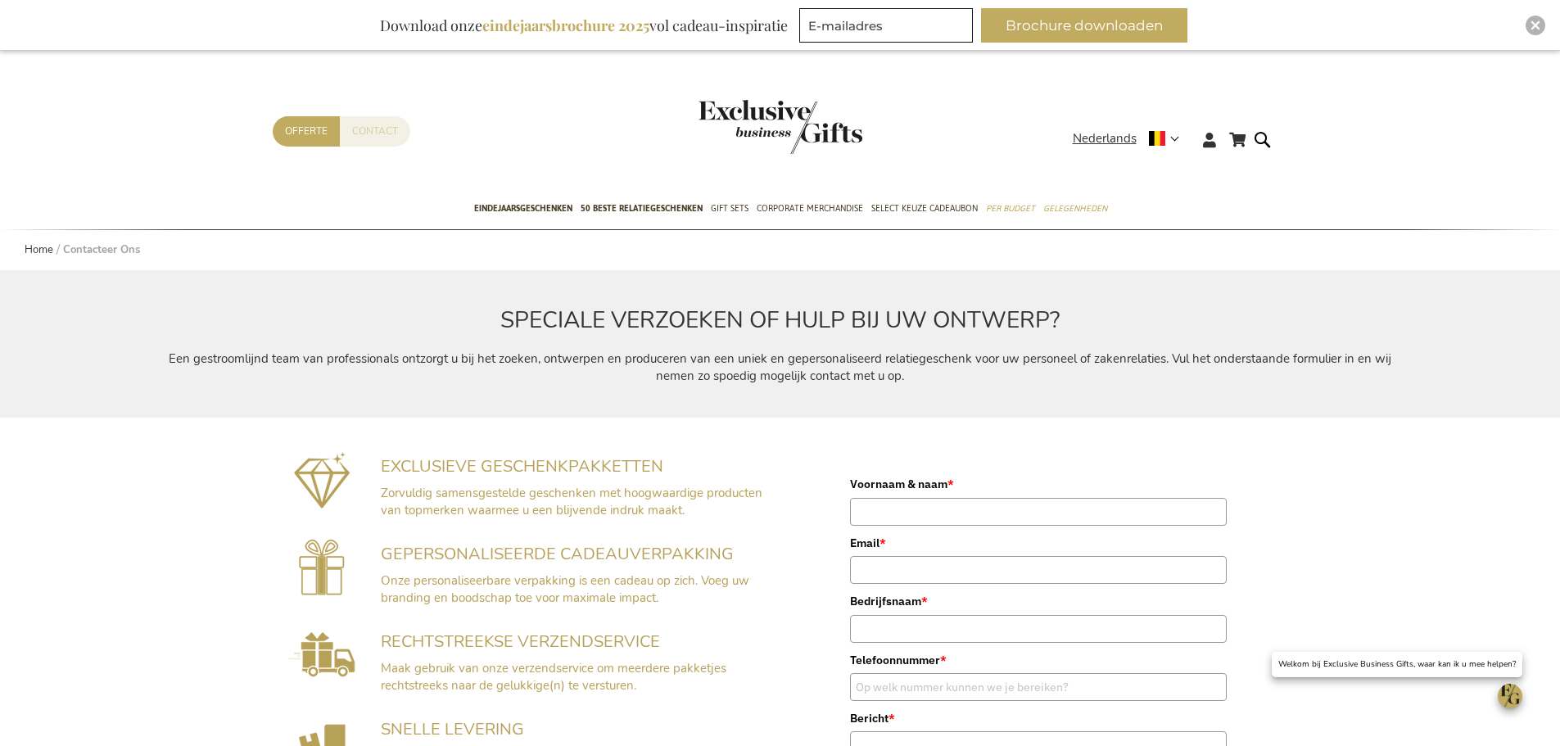
click at [366, 138] on link "Contact" at bounding box center [375, 131] width 70 height 30
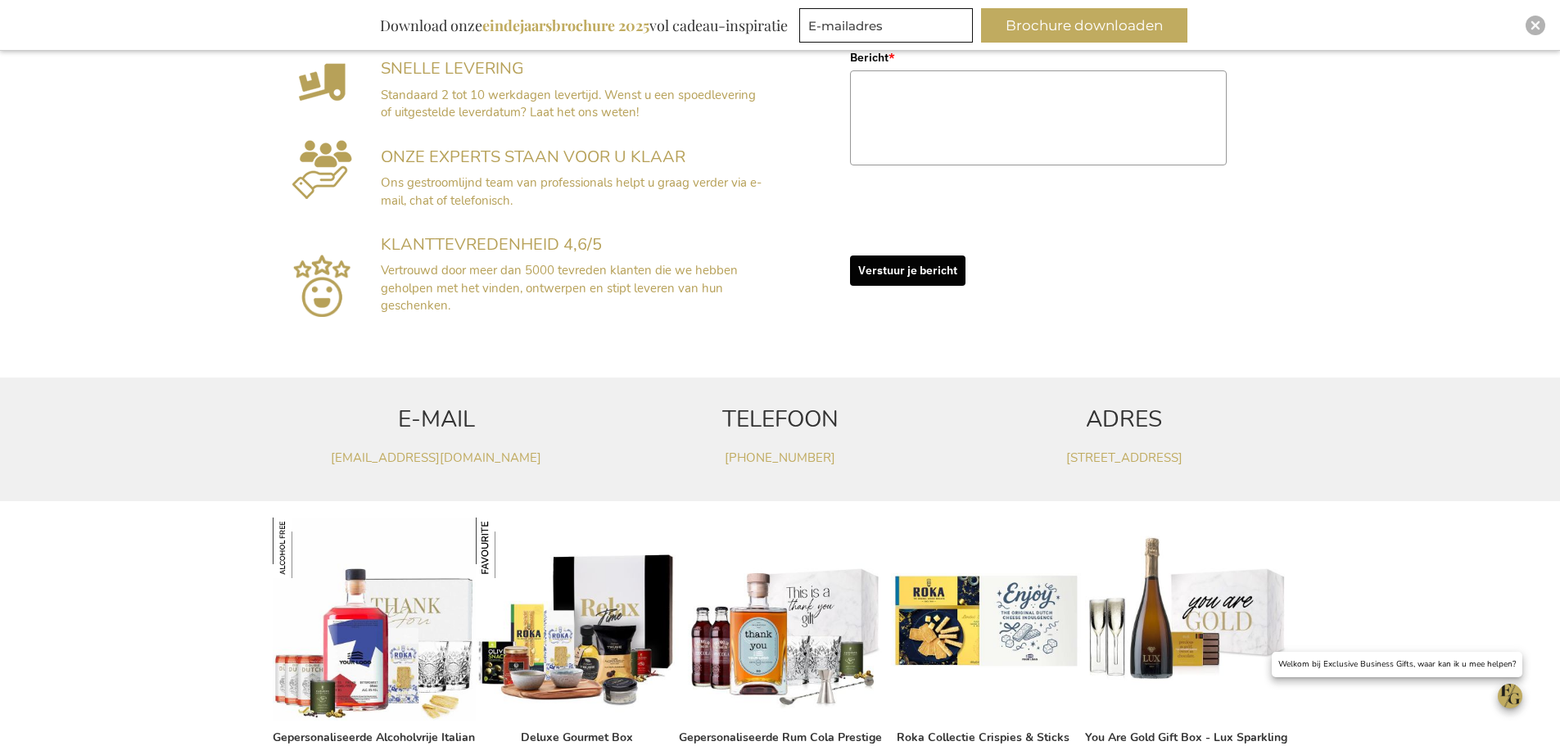
scroll to position [667, 0]
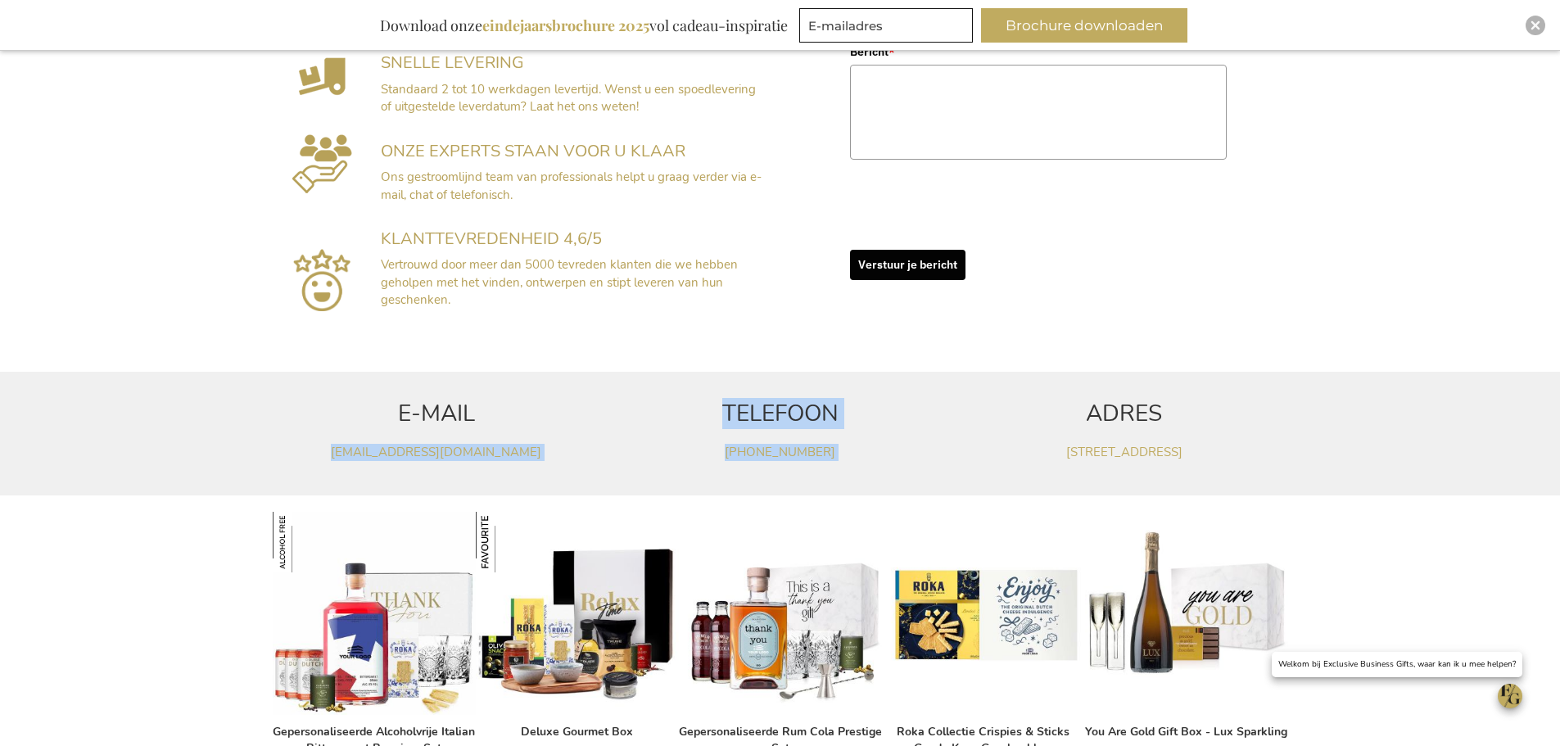
drag, startPoint x: 599, startPoint y: 468, endPoint x: 306, endPoint y: 462, distance: 293.3
click at [305, 462] on div "E-MAIL [EMAIL_ADDRESS][DOMAIN_NAME] TELEFOON +32(0)14 48 [GEOGRAPHIC_DATA][STRE…" at bounding box center [781, 434] width 1032 height 124
click at [626, 446] on p "[PHONE_NUMBER]" at bounding box center [781, 452] width 328 height 17
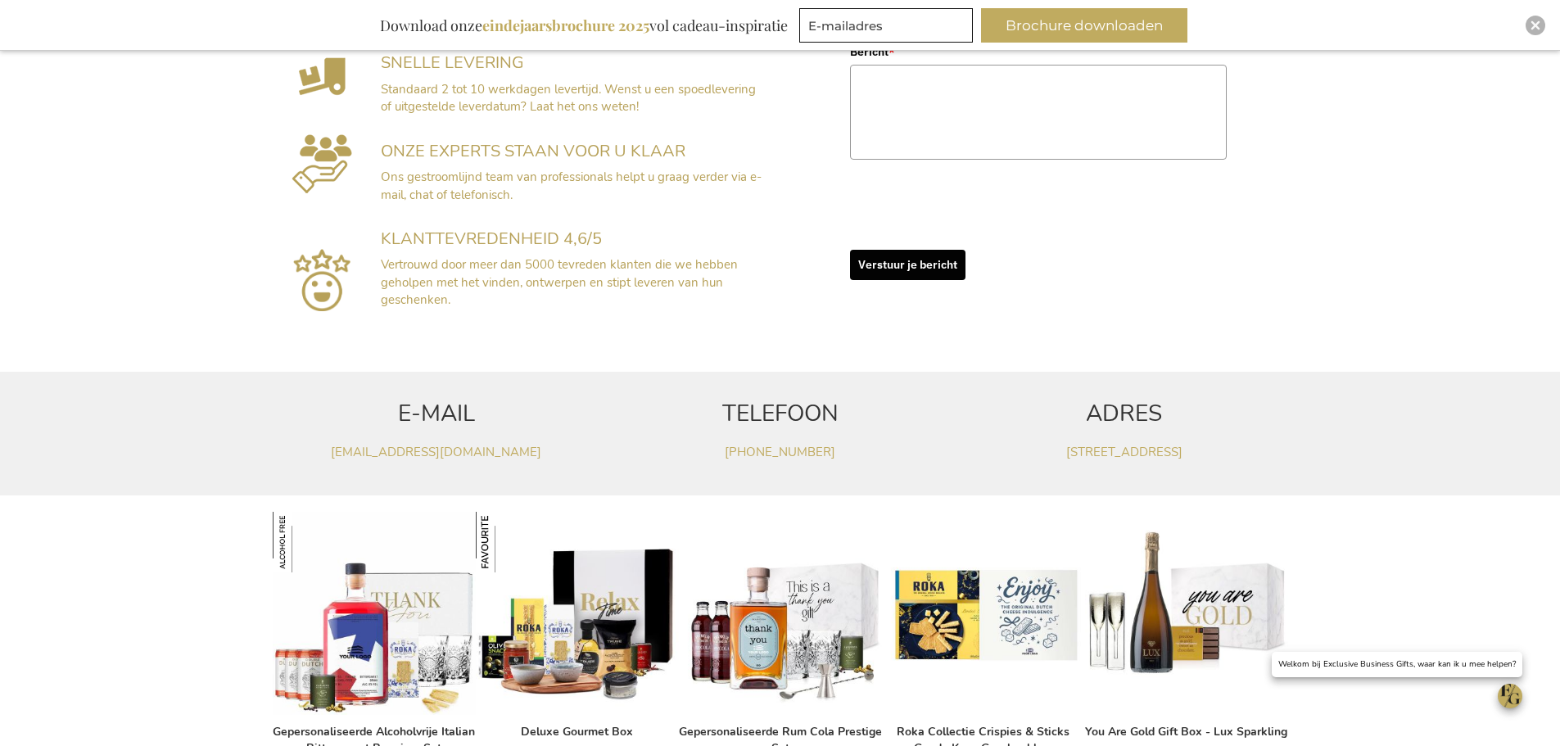
drag, startPoint x: 566, startPoint y: 450, endPoint x: 314, endPoint y: 455, distance: 252.3
click at [314, 455] on p "[EMAIL_ADDRESS][DOMAIN_NAME]" at bounding box center [437, 452] width 328 height 17
copy link "[EMAIL_ADDRESS][DOMAIN_NAME]"
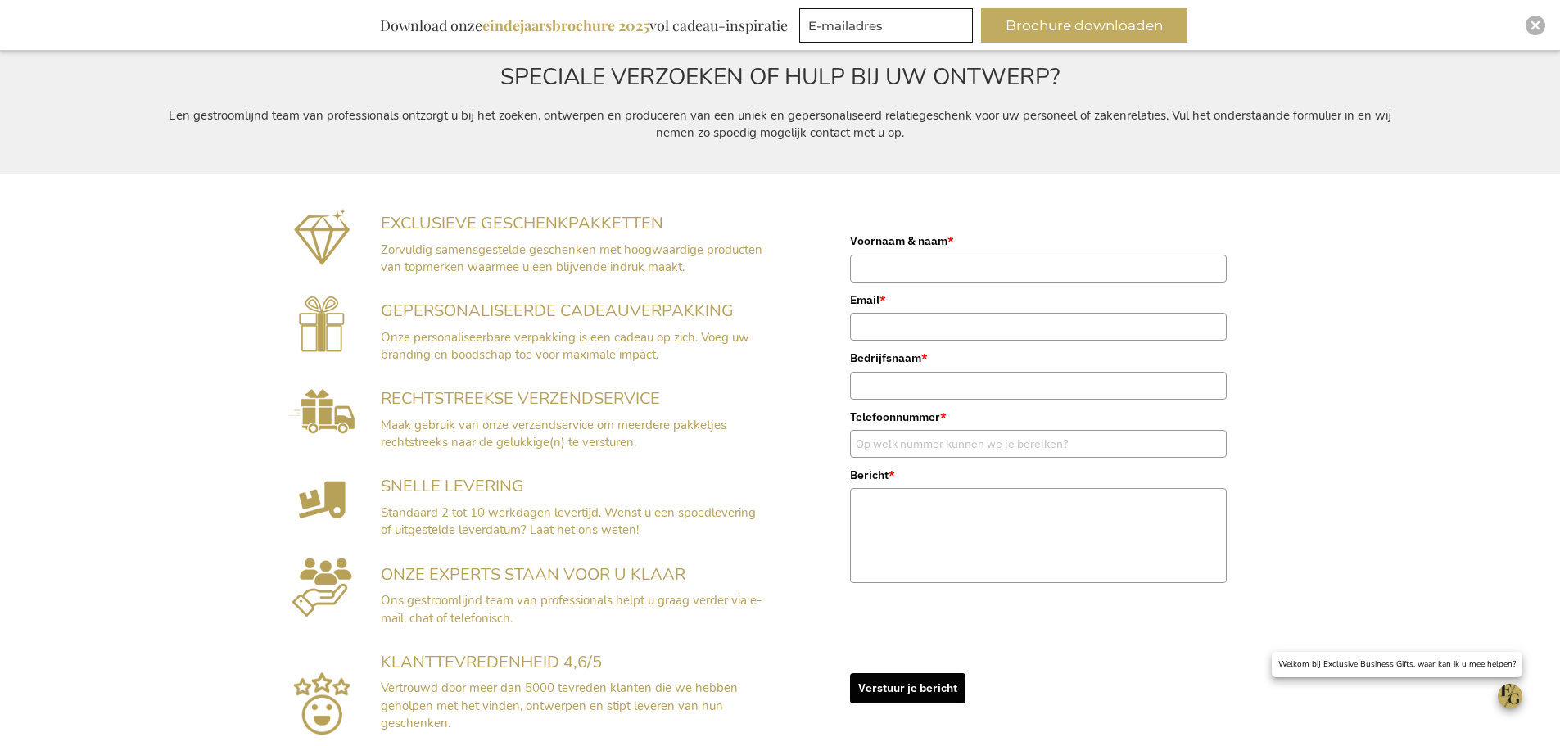
scroll to position [0, 0]
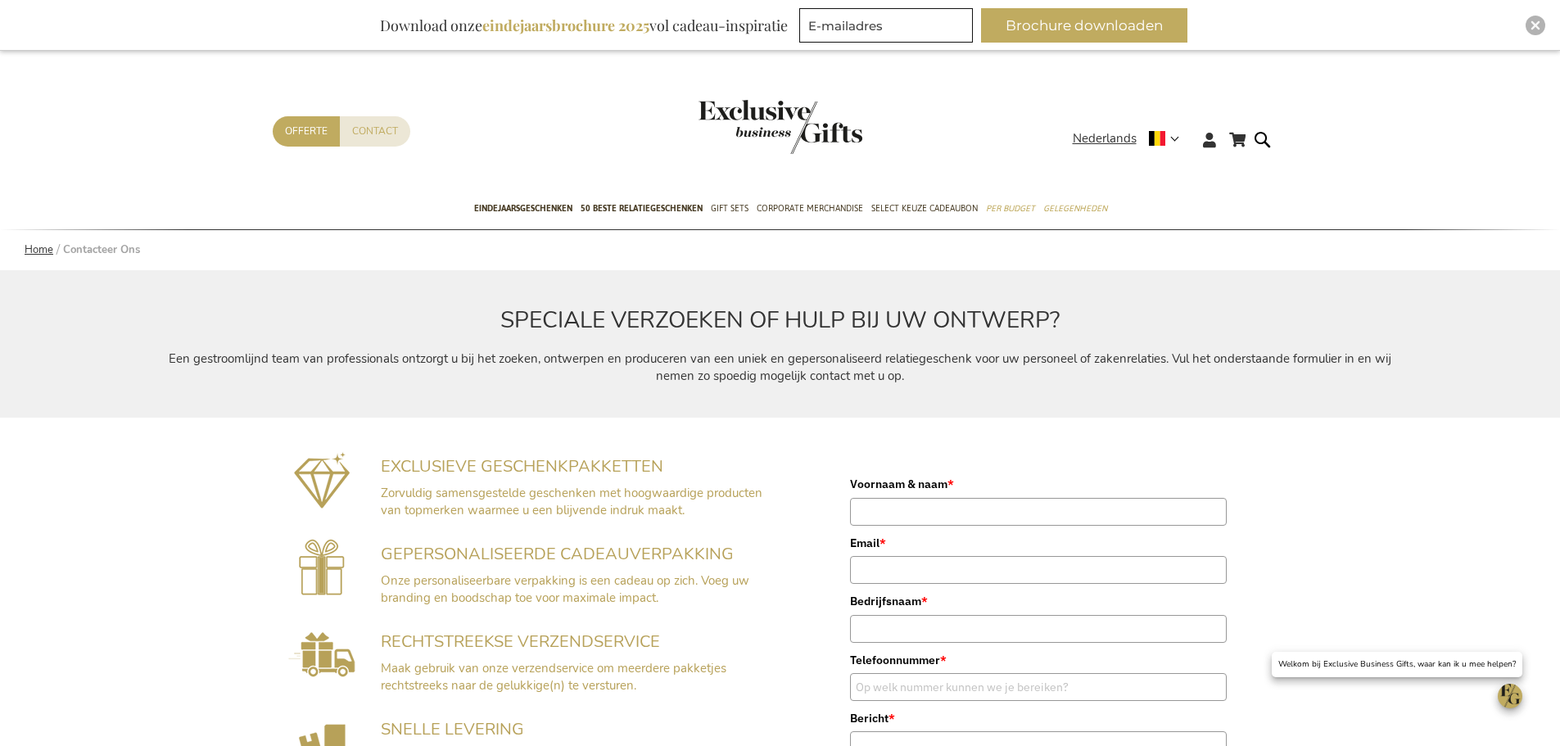
click at [29, 251] on link "Home" at bounding box center [39, 249] width 29 height 15
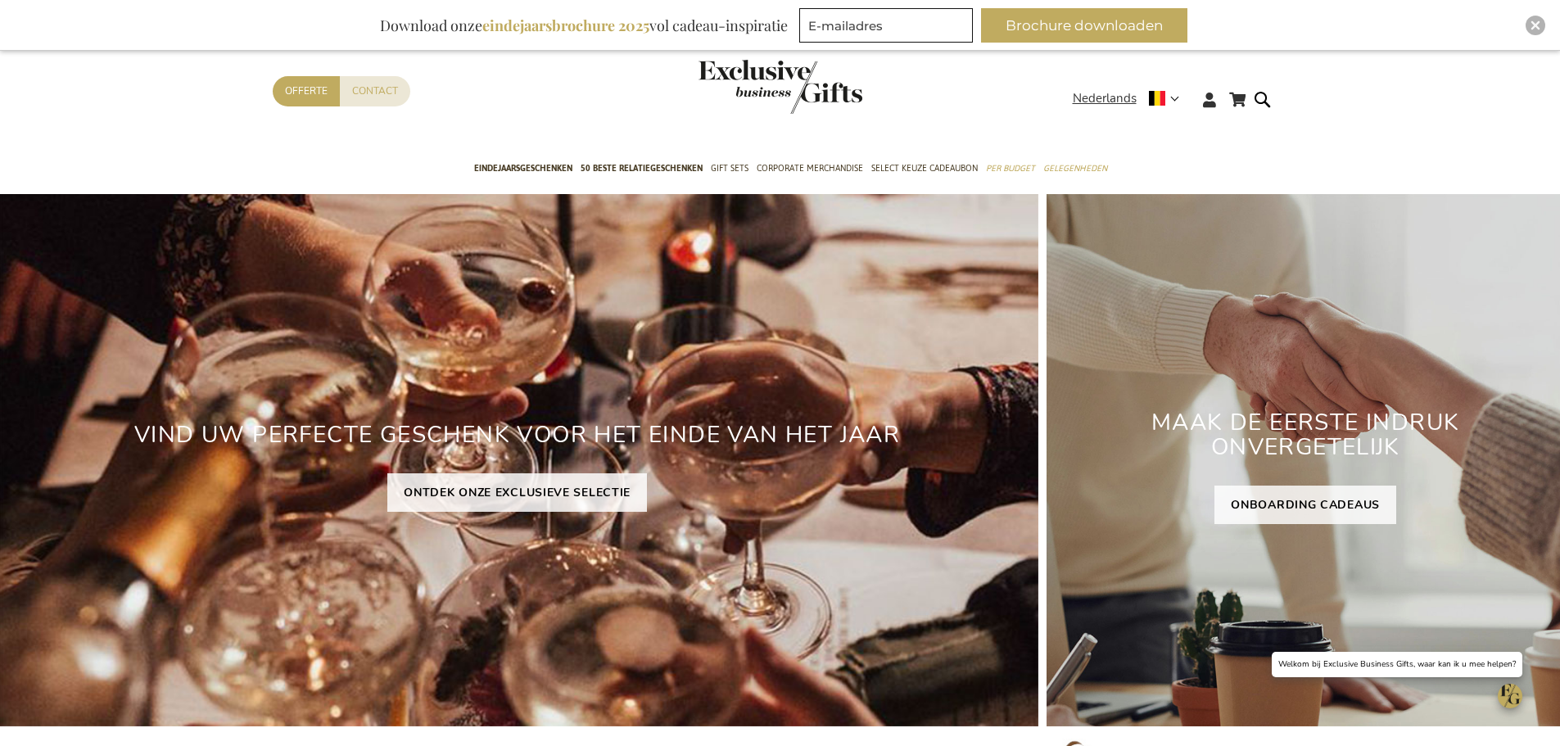
click at [324, 79] on link "Offerte" at bounding box center [306, 91] width 67 height 30
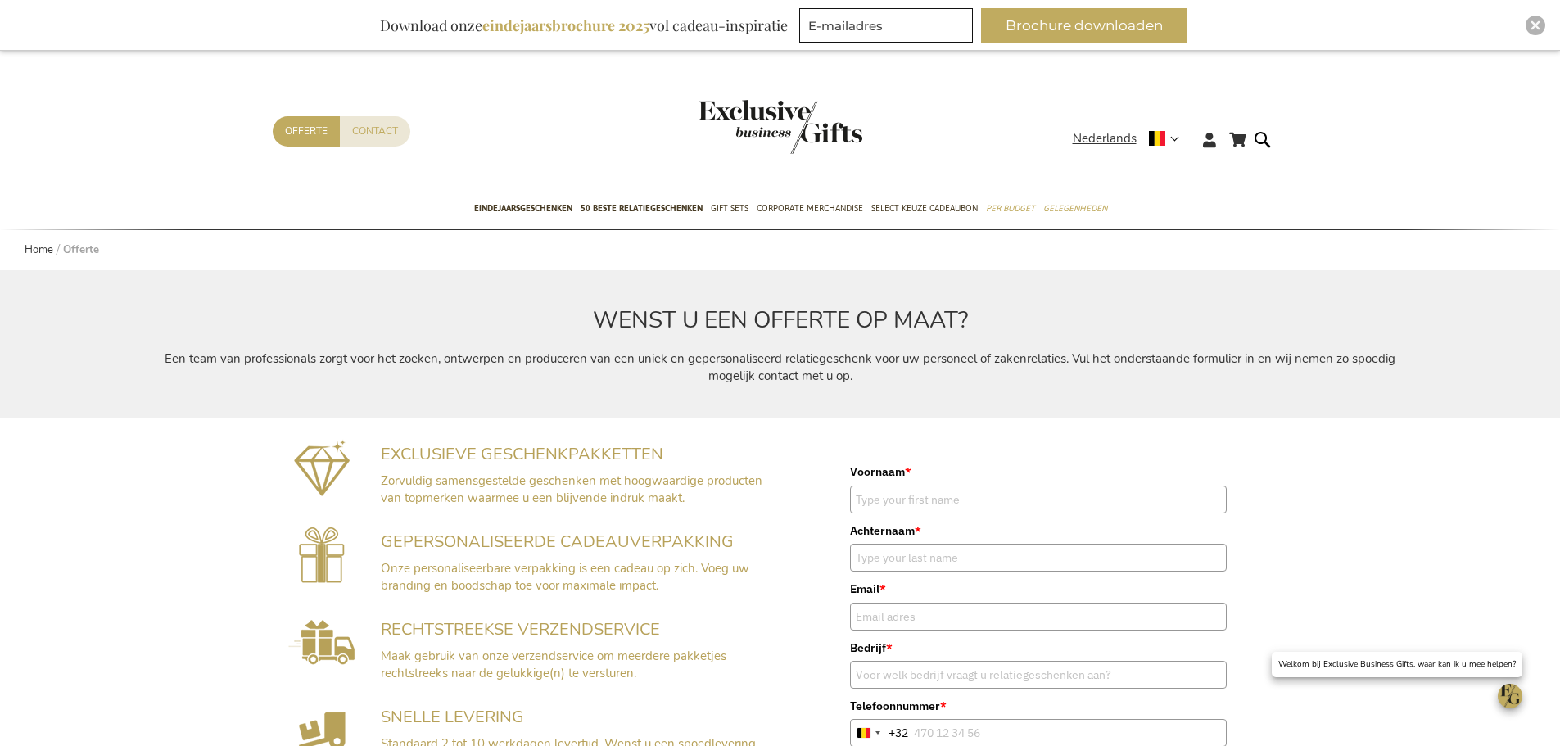
click at [1200, 144] on div "Winkelwagen Winkelwagen 0 Sluiten U heeft geen product(en) in uw winkelwagen. G…" at bounding box center [781, 152] width 1042 height 73
click at [1211, 143] on icon at bounding box center [1209, 140] width 13 height 15
click at [1223, 162] on li "My Account" at bounding box center [1247, 171] width 98 height 24
click at [1227, 174] on link "My Account" at bounding box center [1238, 173] width 66 height 16
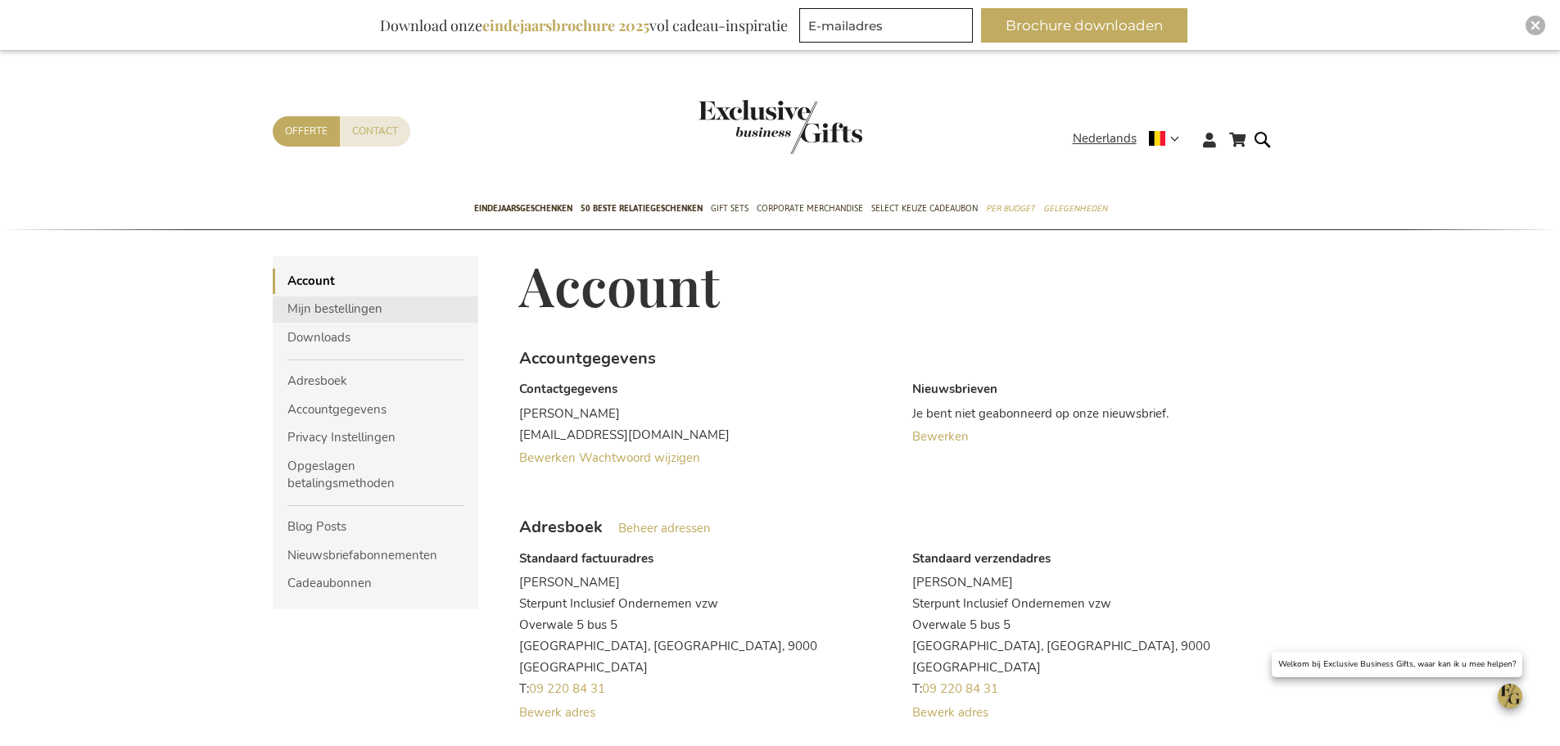
click at [355, 315] on link "Mijn bestellingen" at bounding box center [376, 309] width 206 height 25
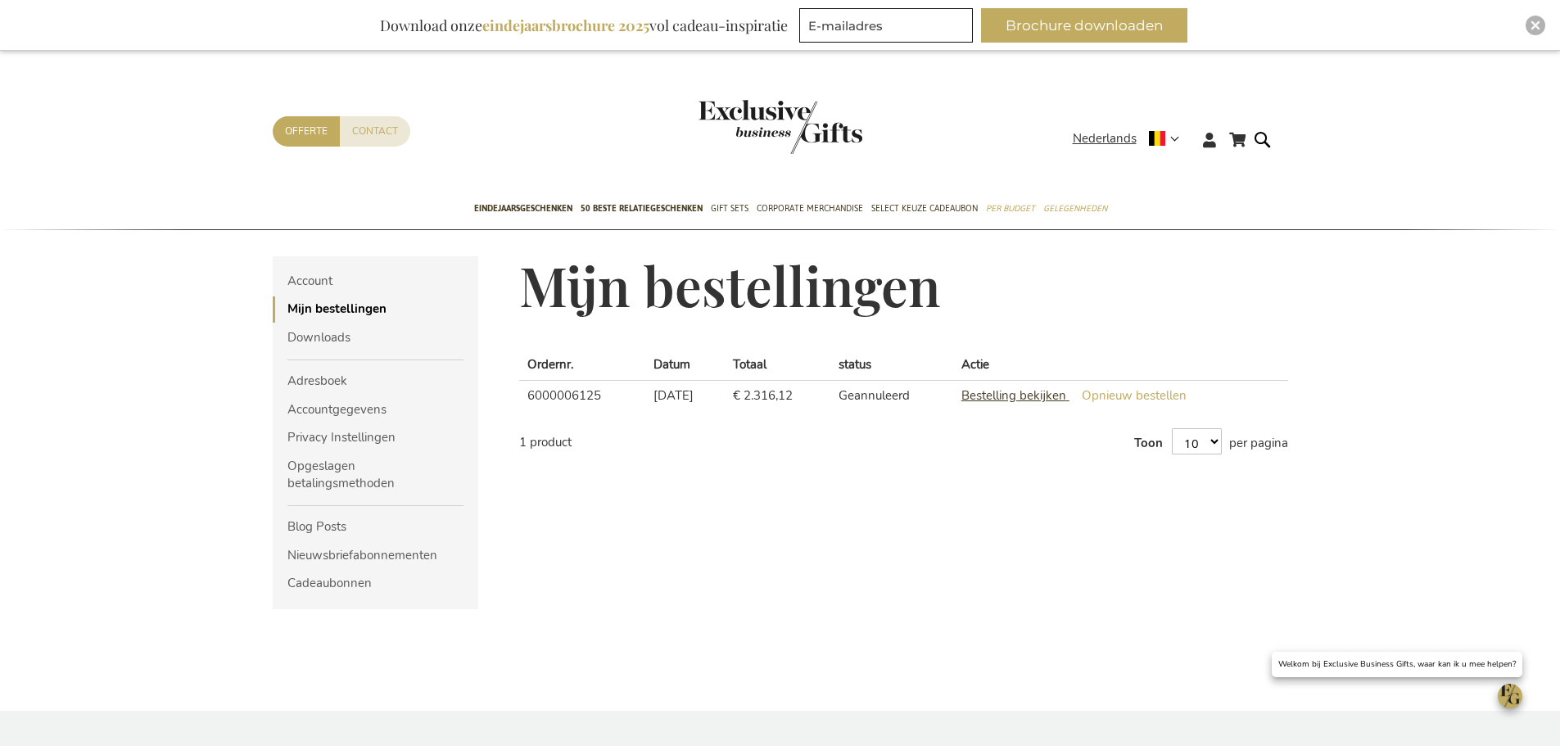
click at [1044, 395] on span "Bestelling bekijken" at bounding box center [1014, 395] width 105 height 16
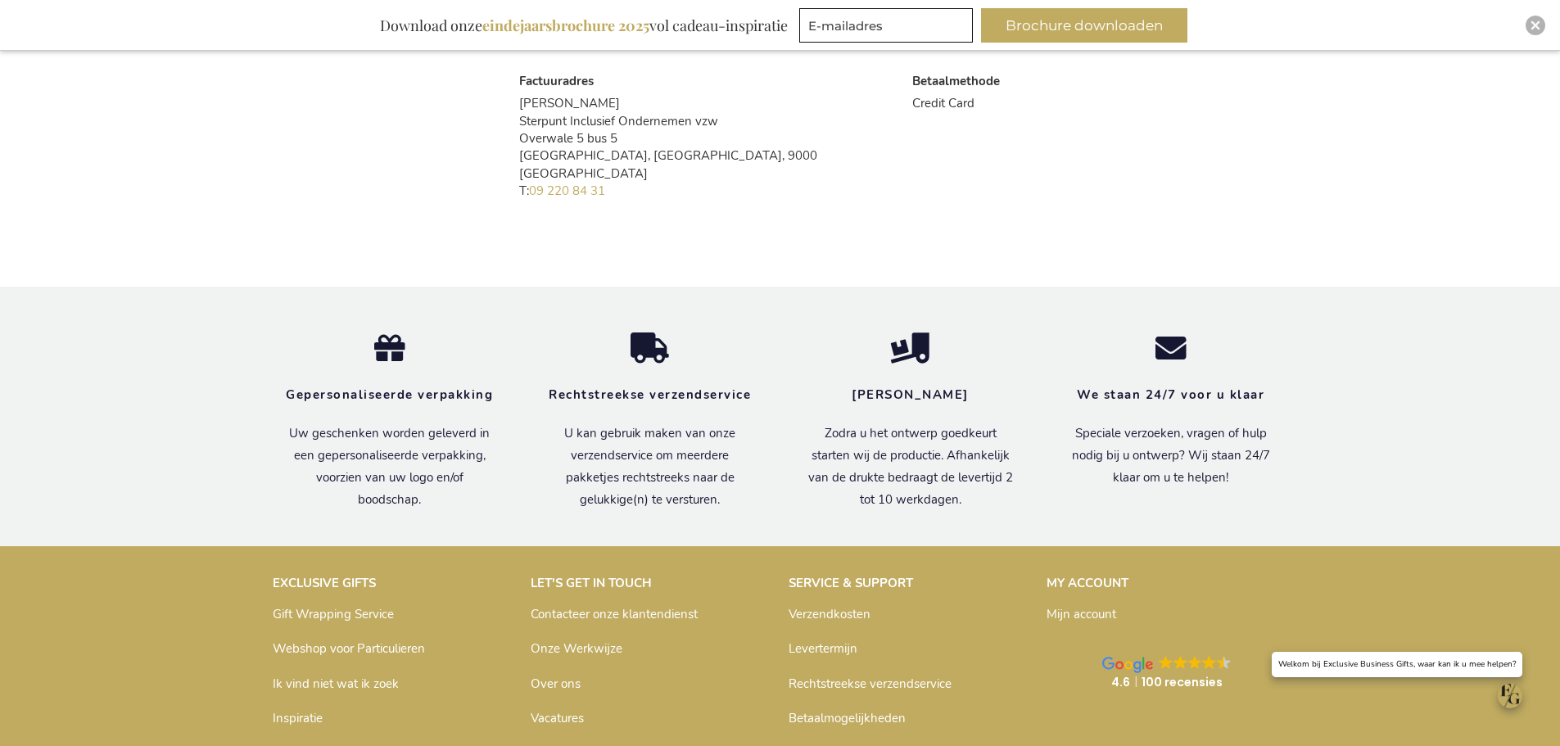
scroll to position [1144, 0]
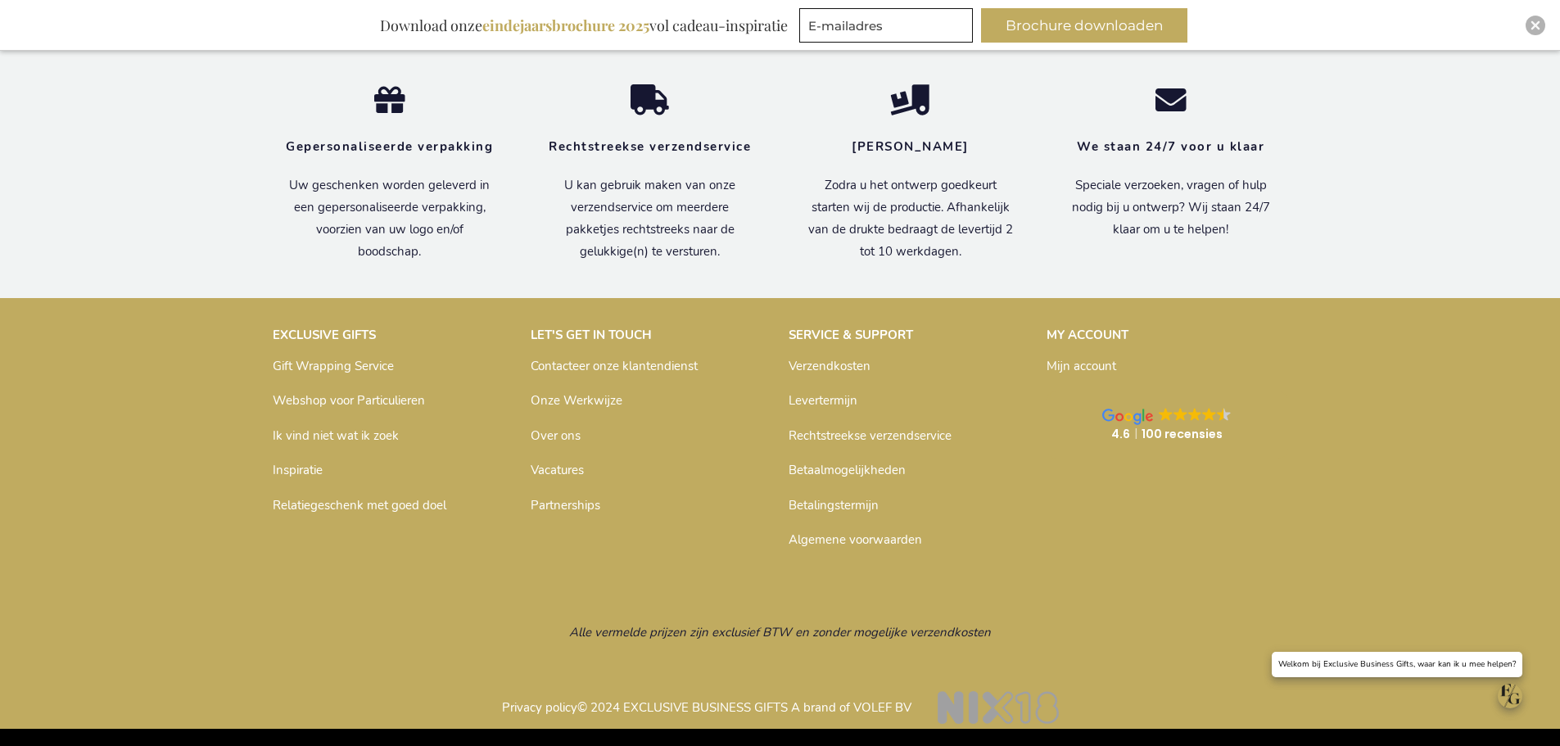
click at [822, 472] on link "Betaalmogelijkheden" at bounding box center [847, 470] width 117 height 16
